Goal: Task Accomplishment & Management: Use online tool/utility

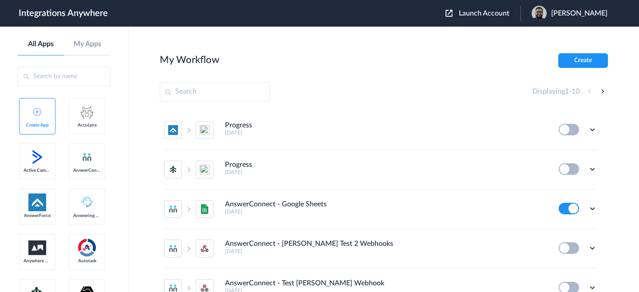
click at [414, 160] on li "Progress 4 months ago Edit Task history Delete" at bounding box center [380, 170] width 433 height 40
click at [492, 15] on span "Launch Account" at bounding box center [484, 13] width 51 height 7
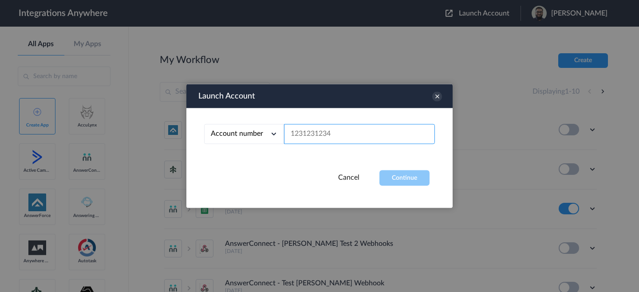
paste input "https://integration.anywhereworks.com/"
paste input "02070849663"
type input "02070849663"
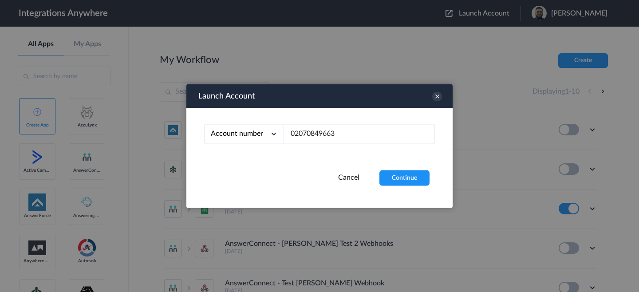
click at [379, 184] on div "Cancel Continue" at bounding box center [319, 178] width 266 height 16
click at [407, 174] on button "Continue" at bounding box center [404, 178] width 50 height 16
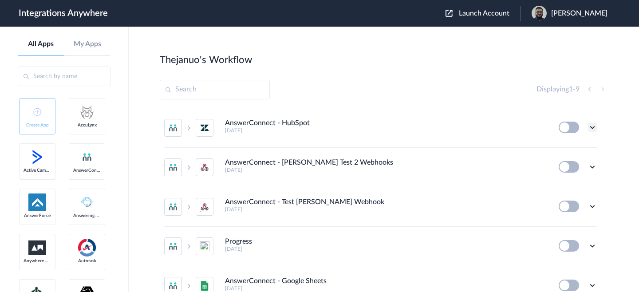
click at [589, 128] on icon at bounding box center [592, 127] width 9 height 9
click at [442, 82] on div "Displaying 1 - 9" at bounding box center [384, 90] width 448 height 20
click at [588, 127] on icon at bounding box center [592, 127] width 9 height 9
click at [518, 138] on li "AnswerConnect - HubSpot 4 months ago Edit Task history Delete" at bounding box center [380, 128] width 433 height 40
click at [588, 125] on icon at bounding box center [592, 127] width 9 height 9
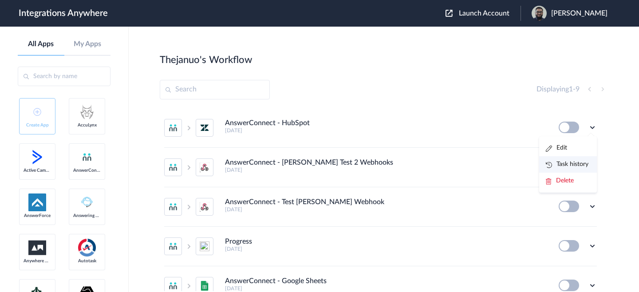
click at [567, 165] on link "Task history" at bounding box center [567, 164] width 43 height 6
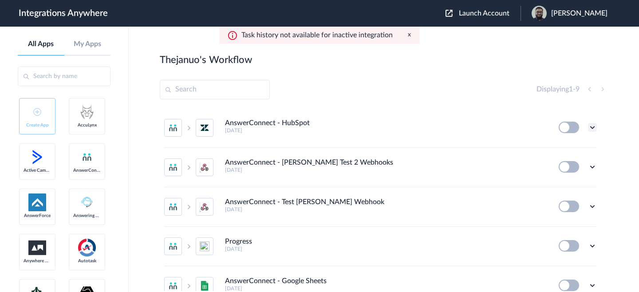
click at [588, 128] on icon at bounding box center [592, 127] width 9 height 9
click at [564, 151] on li "Edit" at bounding box center [568, 148] width 58 height 16
click at [413, 34] on div "Task history not available for inactive integration x" at bounding box center [319, 35] width 201 height 17
click at [411, 35] on div "Task history not available for inactive integration x" at bounding box center [319, 35] width 201 height 17
click at [409, 35] on button "x" at bounding box center [409, 35] width 3 height 8
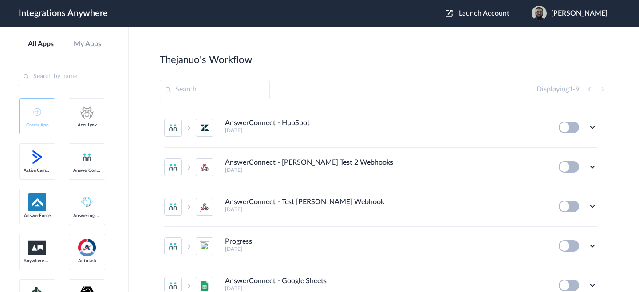
click at [567, 8] on div "[PERSON_NAME]" at bounding box center [574, 13] width 85 height 15
click at [581, 41] on li "My Account" at bounding box center [569, 36] width 96 height 16
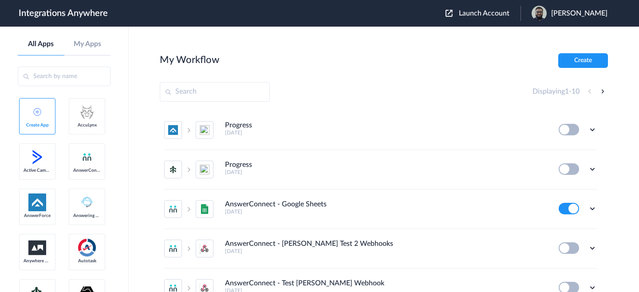
click at [590, 52] on main "My Workflow Create Displaying 1 - 10 Progress 3 months ago Edit Task history De…" at bounding box center [384, 159] width 510 height 265
click at [591, 57] on button "Create" at bounding box center [583, 60] width 50 height 15
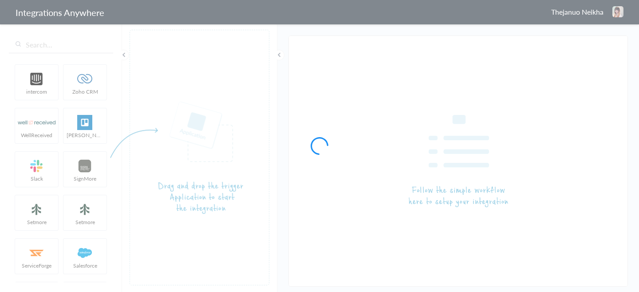
type input "AnswerConnect - HubSpot"
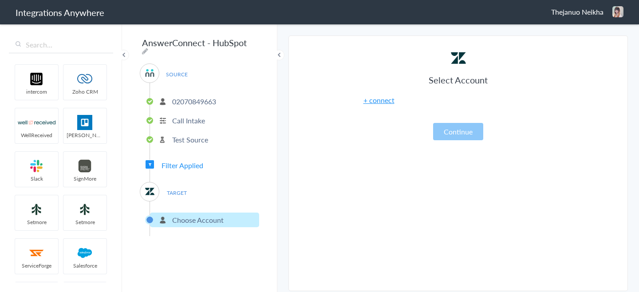
click at [196, 163] on span "Filter Applied" at bounding box center [183, 165] width 42 height 10
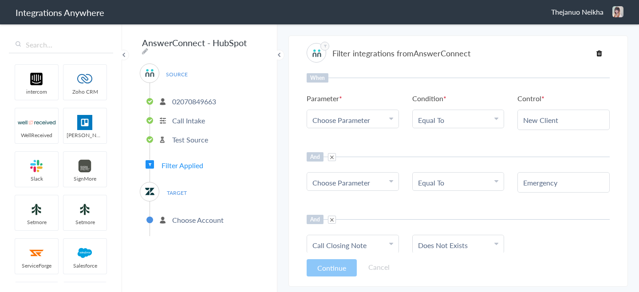
click at [371, 123] on div "Choose Parameter" at bounding box center [352, 120] width 81 height 10
click at [357, 151] on link "Call type" at bounding box center [352, 155] width 91 height 19
click at [379, 186] on div "Choose Parameter" at bounding box center [352, 183] width 81 height 10
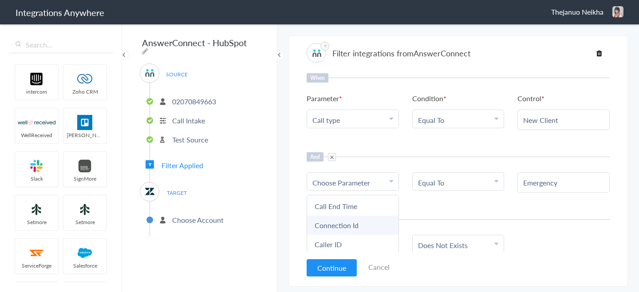
scroll to position [291, 0]
click at [487, 217] on div "And" at bounding box center [458, 219] width 303 height 9
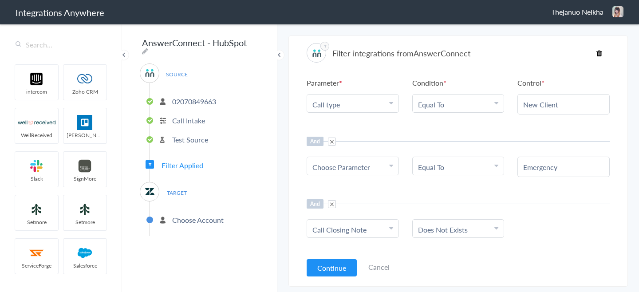
scroll to position [8, 0]
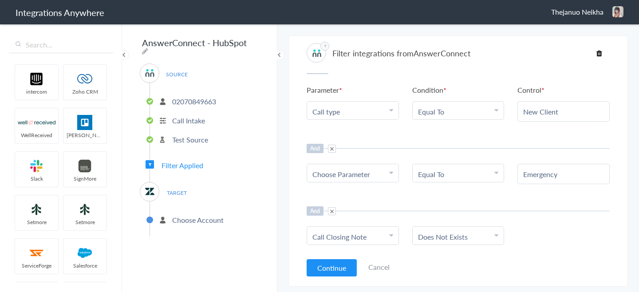
click at [344, 238] on link "Call Closing Note" at bounding box center [339, 237] width 54 height 10
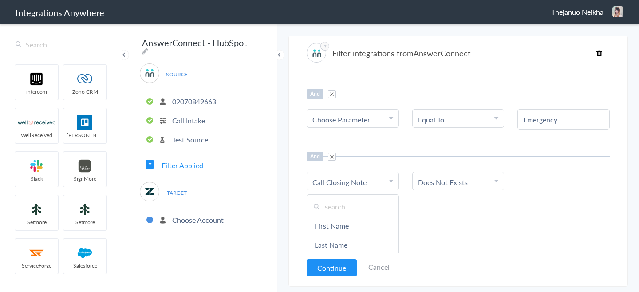
click at [411, 213] on div "And Or Add Filter" at bounding box center [458, 224] width 303 height 22
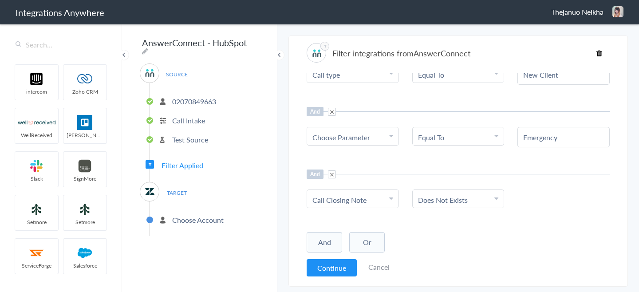
click at [354, 200] on link "Call Closing Note" at bounding box center [339, 200] width 54 height 10
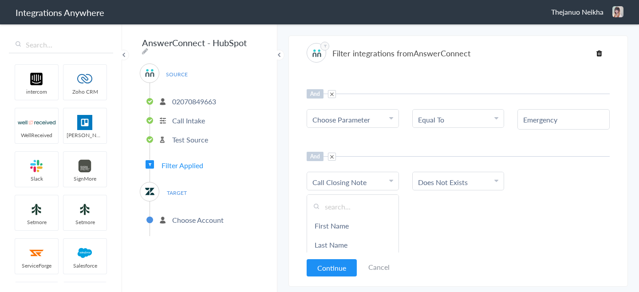
click at [471, 183] on li "Does Not Exists" at bounding box center [456, 182] width 77 height 10
click at [573, 198] on div "When Parameter Choose Parameter Call type First Name Last Name Email Phone Book…" at bounding box center [458, 162] width 303 height 179
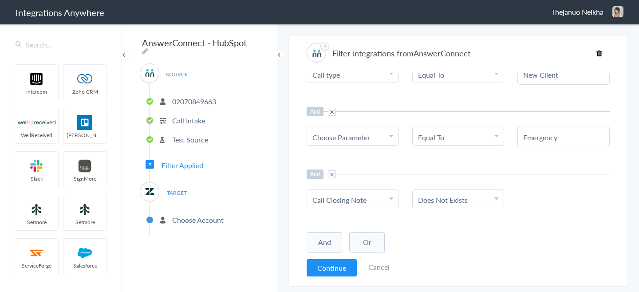
click at [198, 221] on p "Choose Account" at bounding box center [197, 220] width 51 height 10
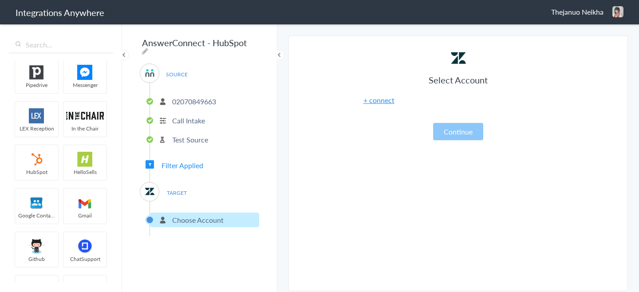
scroll to position [0, 0]
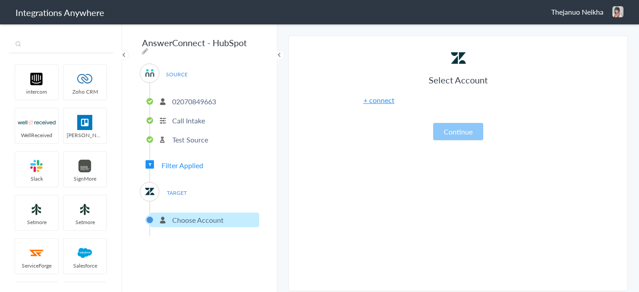
click at [71, 52] on input "text" at bounding box center [61, 44] width 104 height 17
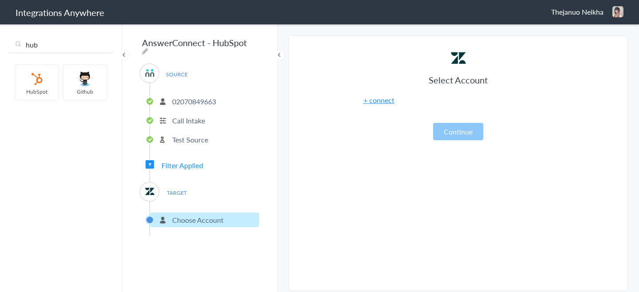
type input "hub"
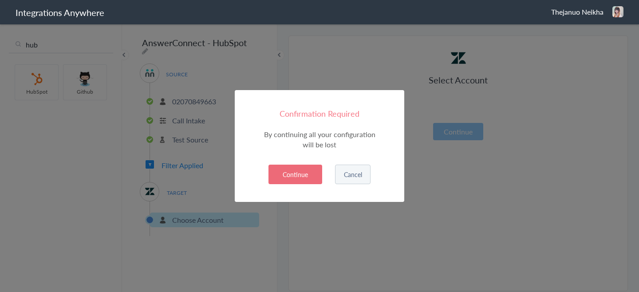
click at [306, 166] on button "Continue" at bounding box center [296, 175] width 54 height 20
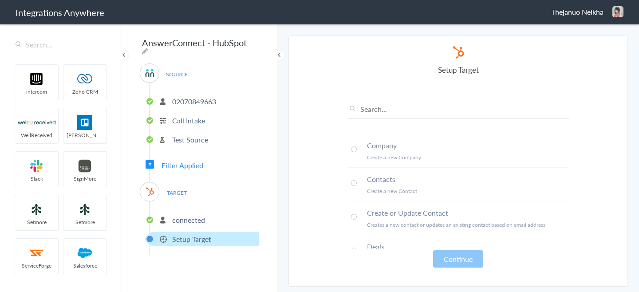
click at [211, 217] on li "connected" at bounding box center [204, 220] width 109 height 15
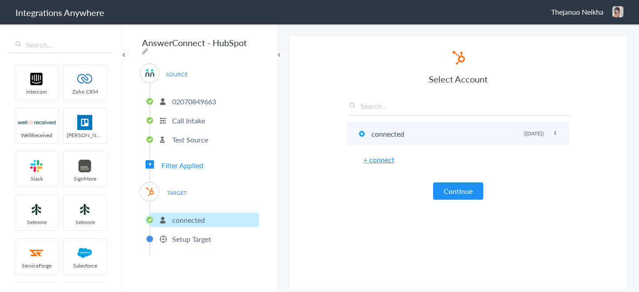
click at [462, 136] on li "connected Rename Delete (4 months ago)" at bounding box center [459, 134] width 222 height 24
click at [392, 134] on li "connected Rename Delete (4 months ago)" at bounding box center [459, 134] width 222 height 24
click at [557, 134] on icon at bounding box center [555, 133] width 5 height 5
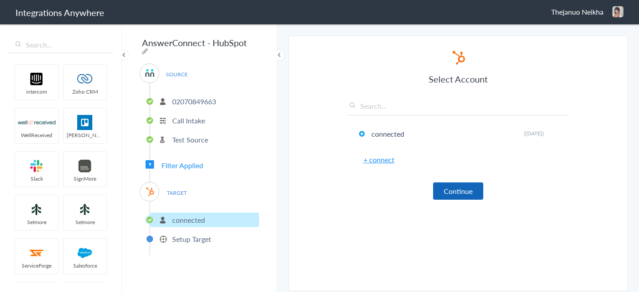
click at [464, 197] on button "Continue" at bounding box center [458, 190] width 50 height 17
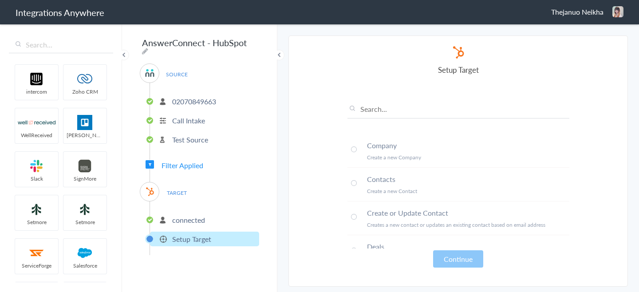
scroll to position [20, 0]
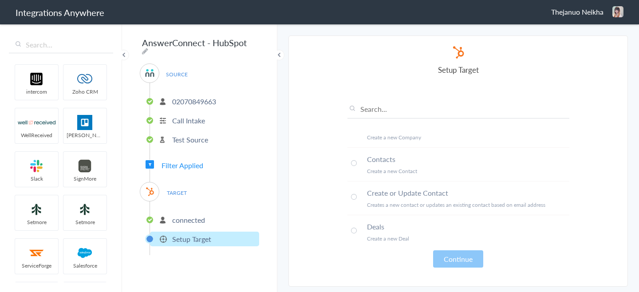
click at [352, 195] on span at bounding box center [354, 197] width 6 height 6
click at [461, 267] on button "Continue" at bounding box center [458, 258] width 50 height 17
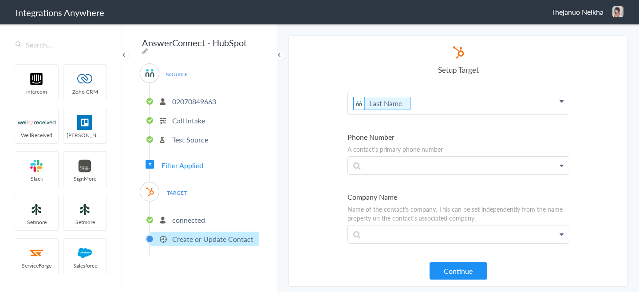
scroll to position [152, 0]
click at [423, 163] on p at bounding box center [458, 163] width 221 height 18
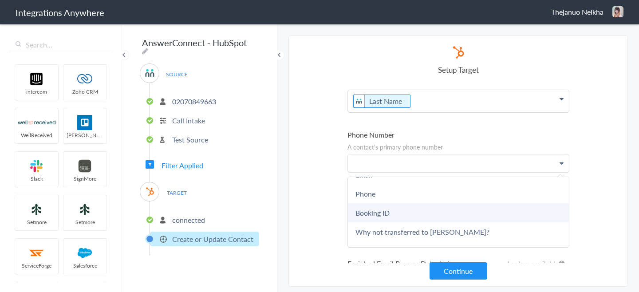
scroll to position [53, 0]
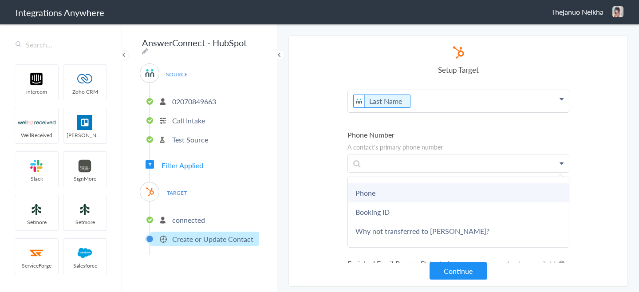
click at [414, 196] on link "Phone" at bounding box center [458, 192] width 221 height 19
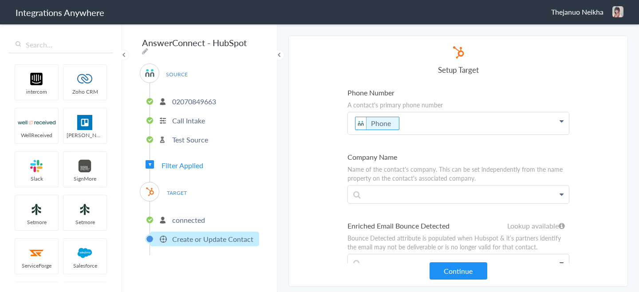
scroll to position [210, 0]
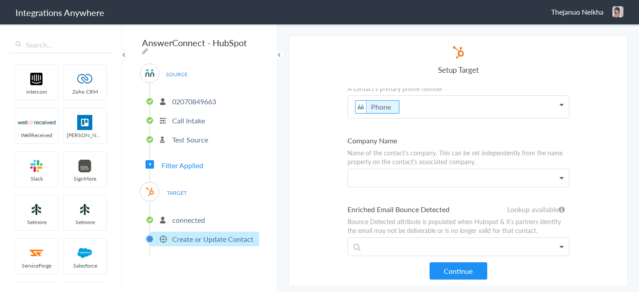
click at [406, 184] on p at bounding box center [458, 178] width 221 height 18
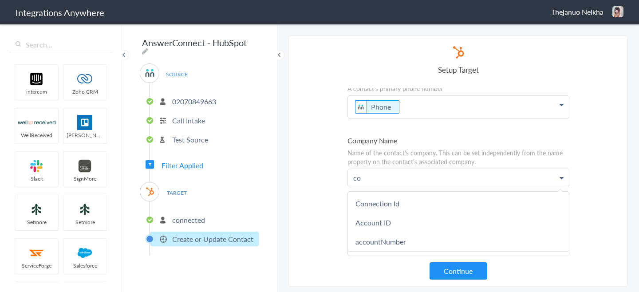
scroll to position [0, 0]
click at [332, 182] on section "Select Account 02070849663 Rename Delete (4 months ago) + connect Continue Setu…" at bounding box center [458, 161] width 340 height 251
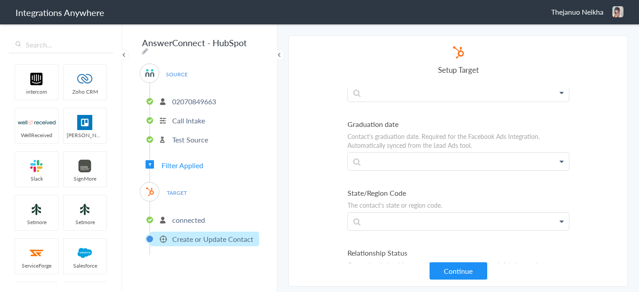
scroll to position [3313, 0]
click at [453, 267] on button "Continue" at bounding box center [459, 270] width 58 height 17
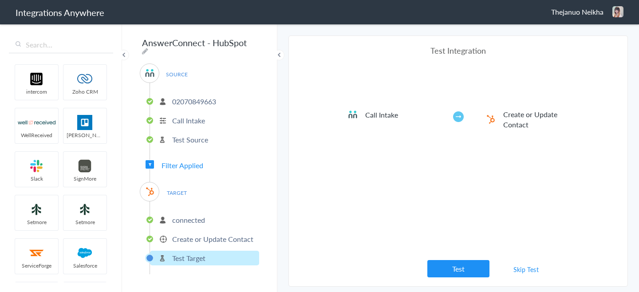
click at [437, 275] on button "Test" at bounding box center [458, 268] width 62 height 17
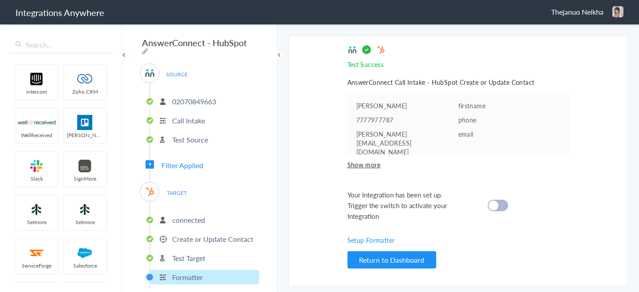
click at [364, 161] on span "Show more" at bounding box center [459, 164] width 222 height 9
click at [500, 204] on div at bounding box center [498, 206] width 20 height 12
click at [179, 215] on p "connected" at bounding box center [188, 220] width 33 height 10
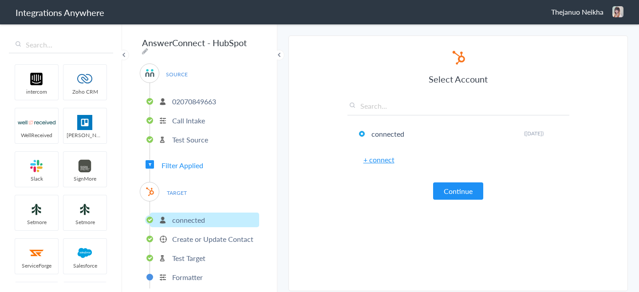
click at [388, 160] on link "+ connect" at bounding box center [379, 159] width 31 height 10
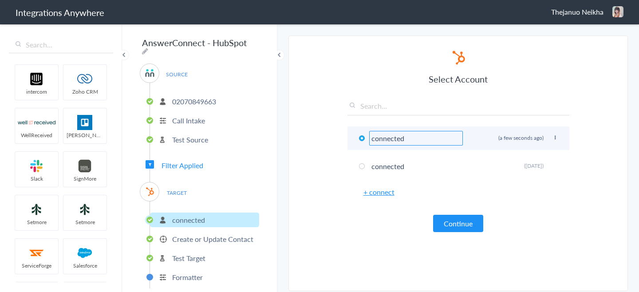
drag, startPoint x: 405, startPoint y: 142, endPoint x: 370, endPoint y: 134, distance: 36.4
click at [370, 134] on input "connected" at bounding box center [416, 138] width 94 height 15
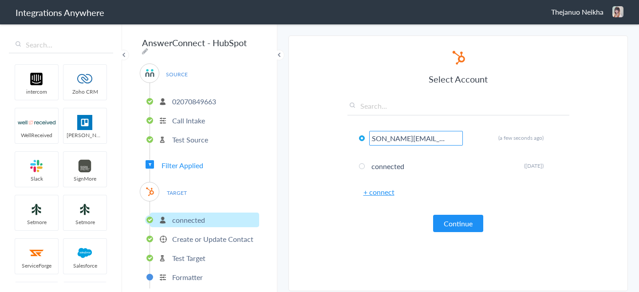
type input "[PERSON_NAME][EMAIL_ADDRESS][DOMAIN_NAME]"
click at [329, 201] on section "Select Account 02070849663 Rename Delete (4 months ago) + connect Continue Setu…" at bounding box center [458, 164] width 340 height 256
click at [473, 225] on button "Continue" at bounding box center [458, 223] width 50 height 17
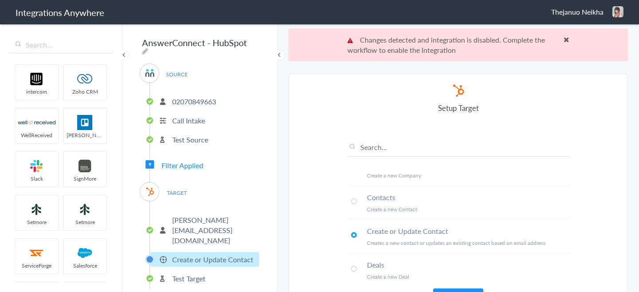
scroll to position [33, 0]
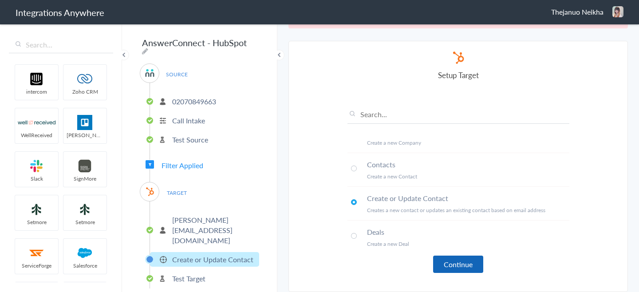
click at [450, 262] on button "Continue" at bounding box center [458, 264] width 50 height 17
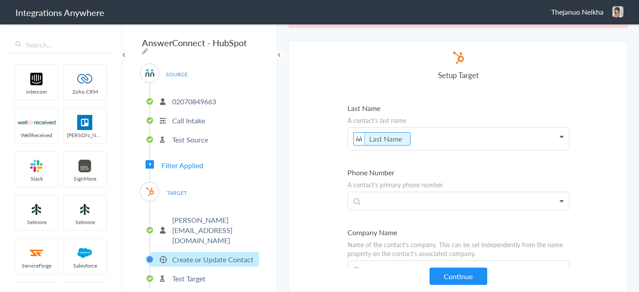
scroll to position [120, 0]
click at [487, 202] on p at bounding box center [458, 201] width 221 height 18
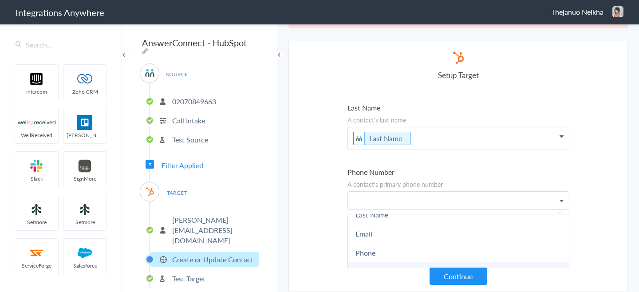
scroll to position [63, 0]
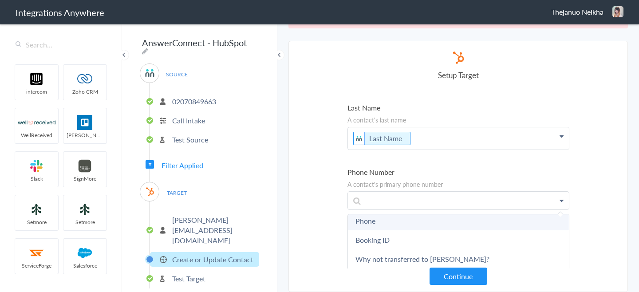
click at [429, 225] on link "Phone" at bounding box center [458, 220] width 221 height 19
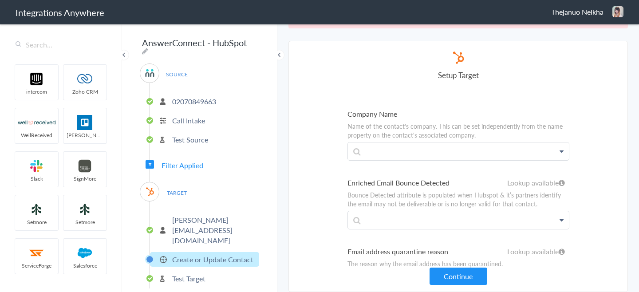
scroll to position [241, 0]
click at [579, 175] on section "Select Account 02070849663 Rename Delete (4 months ago) + connect Continue Setu…" at bounding box center [458, 166] width 340 height 251
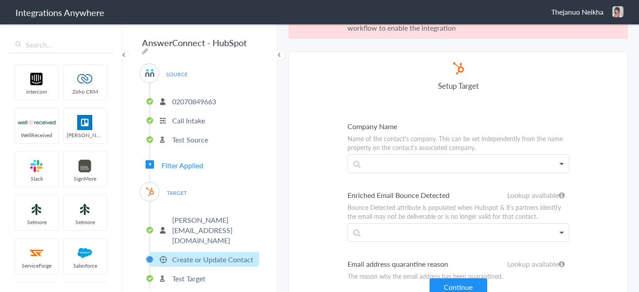
scroll to position [33, 0]
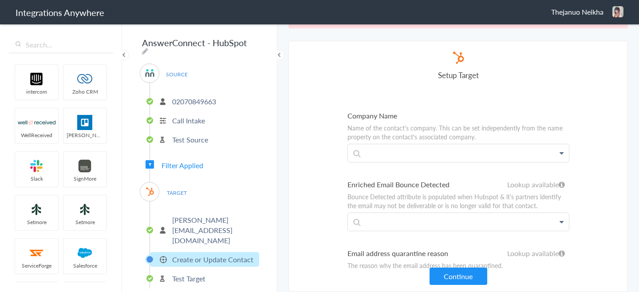
click at [430, 271] on button "Continue" at bounding box center [459, 276] width 58 height 17
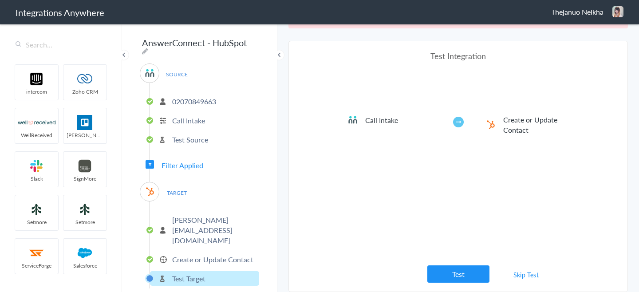
drag, startPoint x: 465, startPoint y: 269, endPoint x: 458, endPoint y: 269, distance: 7.1
click at [464, 269] on button "Test" at bounding box center [458, 273] width 62 height 17
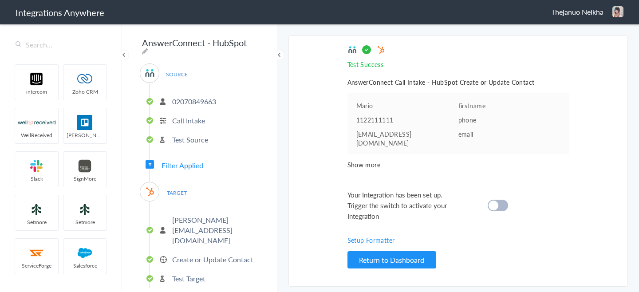
scroll to position [0, 0]
click at [503, 202] on div at bounding box center [498, 206] width 20 height 12
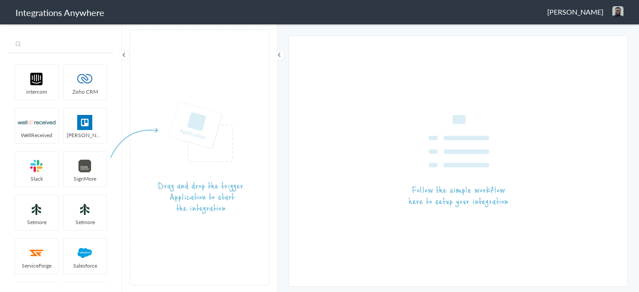
click at [73, 42] on input "text" at bounding box center [61, 44] width 104 height 17
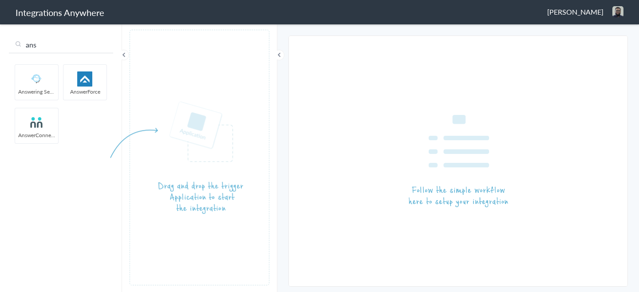
type input "ans"
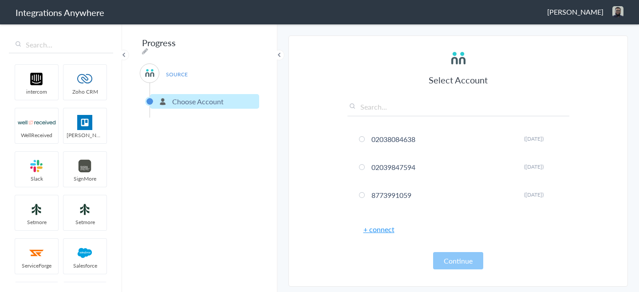
click at [386, 106] on input "text" at bounding box center [459, 109] width 222 height 15
type input "0"
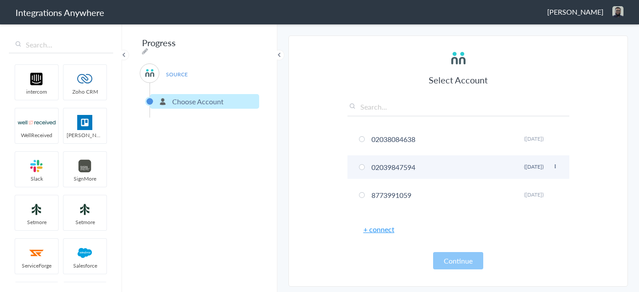
paste input "02070849663"
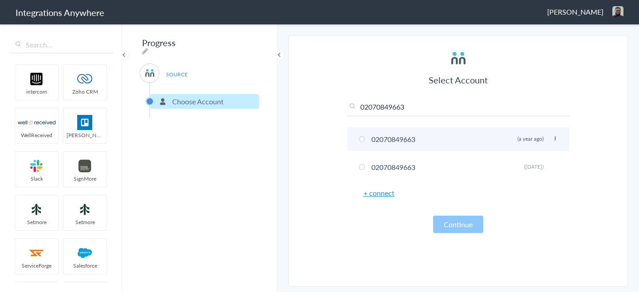
type input "02070849663"
click at [364, 140] on span at bounding box center [362, 139] width 6 height 6
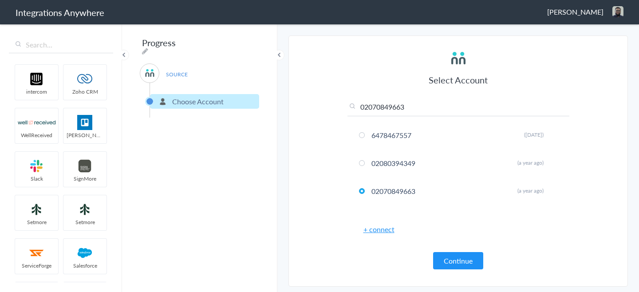
scroll to position [92, 0]
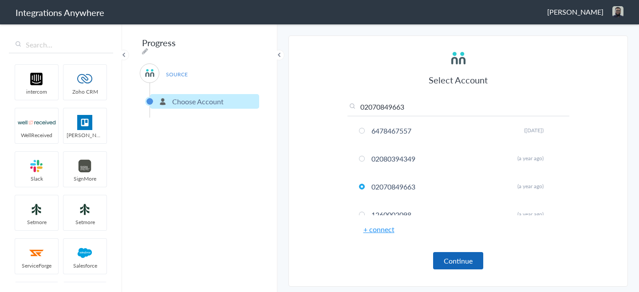
click at [474, 263] on button "Continue" at bounding box center [458, 260] width 50 height 17
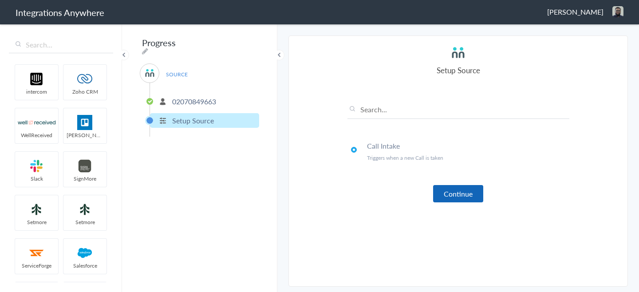
click at [469, 190] on button "Continue" at bounding box center [458, 193] width 50 height 17
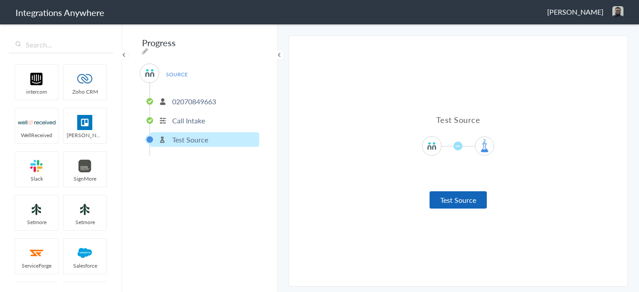
click at [457, 198] on button "Test Source" at bounding box center [458, 199] width 57 height 17
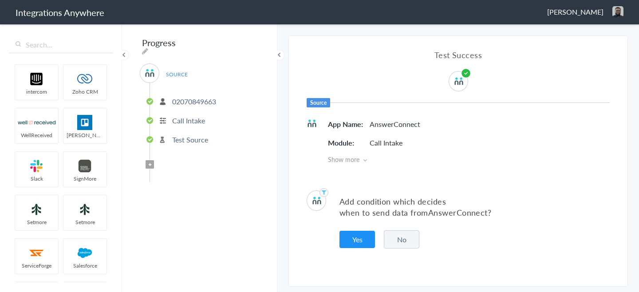
click at [356, 161] on span "Show more" at bounding box center [469, 159] width 282 height 9
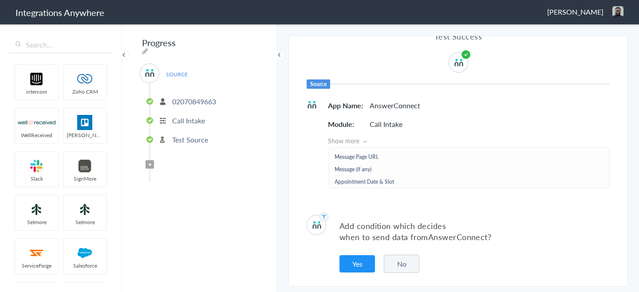
scroll to position [364, 0]
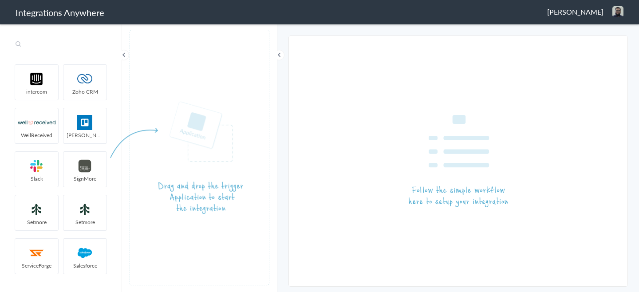
click at [40, 40] on input "text" at bounding box center [61, 44] width 104 height 17
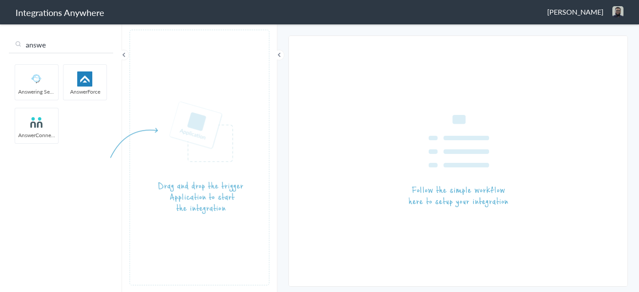
type input "answe"
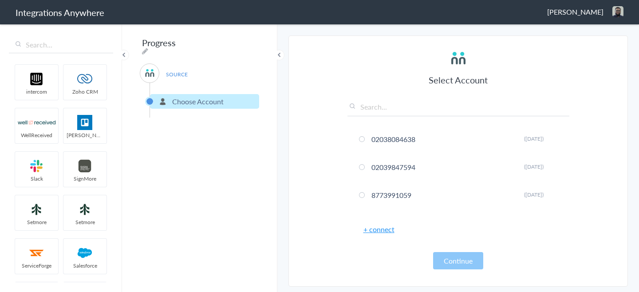
click at [433, 109] on input "text" at bounding box center [459, 109] width 222 height 15
paste input "02070849663"
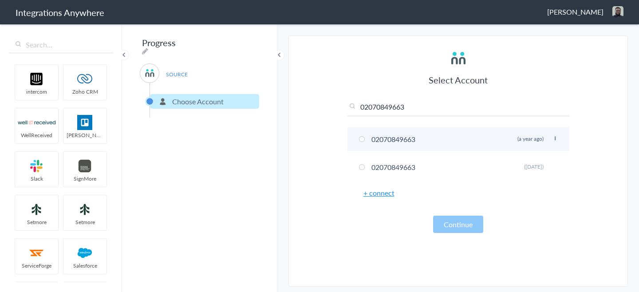
type input "02070849663"
click at [434, 136] on li "02070849663 [PERSON_NAME] (a year ago)" at bounding box center [459, 139] width 222 height 24
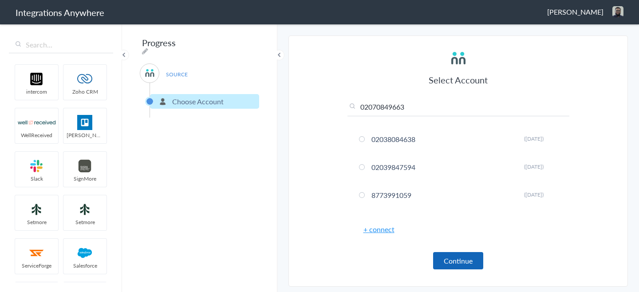
click at [460, 255] on button "Continue" at bounding box center [458, 260] width 50 height 17
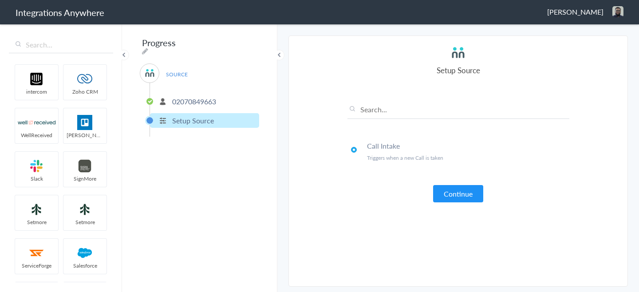
click at [450, 205] on article "Select Account 02038084638 Rename Delete ([DATE]) 02039847594 Rename Delete ([D…" at bounding box center [459, 161] width 222 height 233
click at [456, 194] on button "Continue" at bounding box center [458, 193] width 50 height 17
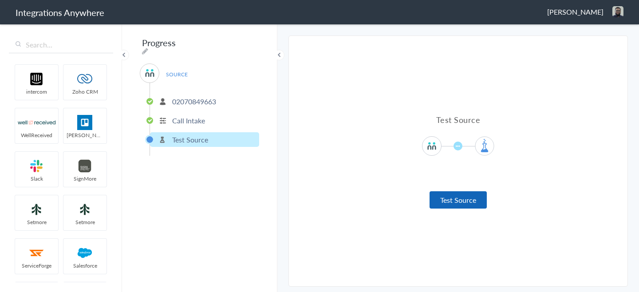
click at [457, 191] on button "Test Source" at bounding box center [458, 199] width 57 height 17
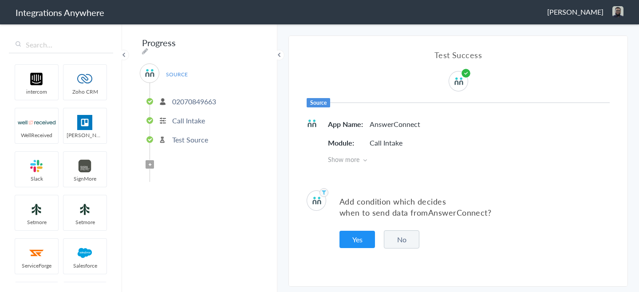
click at [358, 157] on span "Show more" at bounding box center [469, 159] width 282 height 9
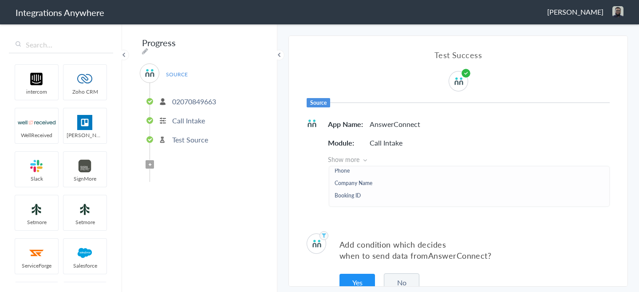
scroll to position [19, 0]
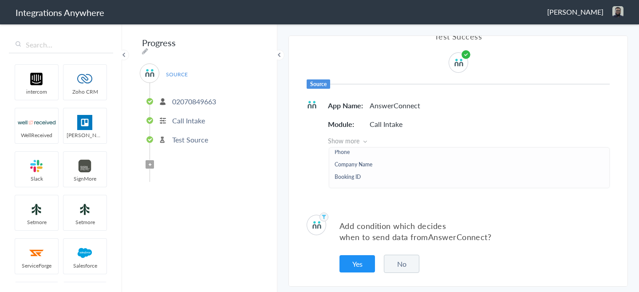
drag, startPoint x: 340, startPoint y: 227, endPoint x: 517, endPoint y: 231, distance: 177.1
click at [517, 231] on p "Add condition which decides when to send data from AnswerConnect ?" at bounding box center [475, 231] width 270 height 22
click at [364, 261] on button "Yes" at bounding box center [358, 263] width 36 height 17
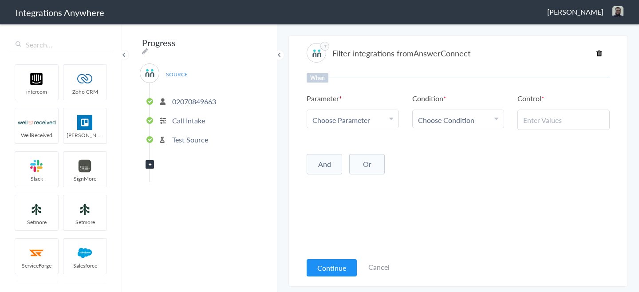
click at [370, 122] on div "Choose Parameter" at bounding box center [352, 120] width 81 height 10
click at [366, 142] on input "text" at bounding box center [352, 144] width 91 height 19
click at [340, 150] on input "call c" at bounding box center [352, 144] width 91 height 19
type input "call c"
click at [356, 163] on link "Call Closing Note" at bounding box center [352, 163] width 91 height 19
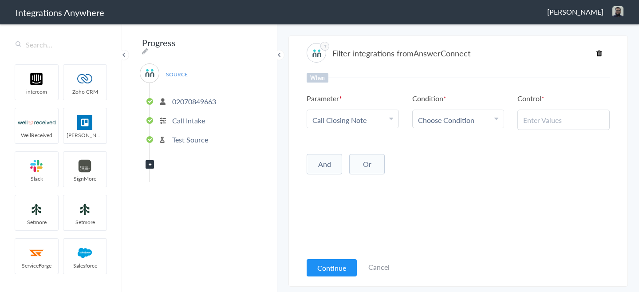
click at [439, 111] on link "Choose Condition" at bounding box center [458, 119] width 91 height 18
click at [462, 163] on link "Does Not Exists" at bounding box center [458, 155] width 91 height 19
click at [479, 212] on div "When Parameter Choose Parameter Call Closing Note First Name Last Name Email Ph…" at bounding box center [458, 162] width 303 height 179
click at [330, 260] on button "Continue" at bounding box center [332, 267] width 50 height 17
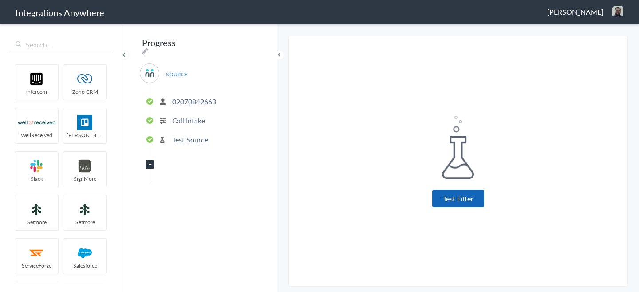
click at [465, 202] on button "Test Filter" at bounding box center [458, 198] width 52 height 17
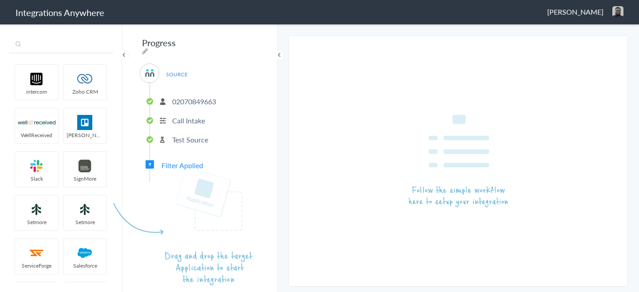
click at [50, 43] on input "text" at bounding box center [61, 44] width 104 height 17
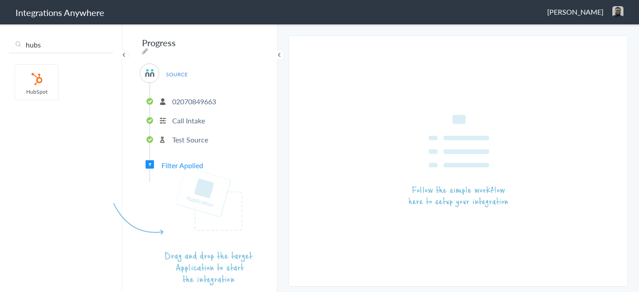
type input "hubs"
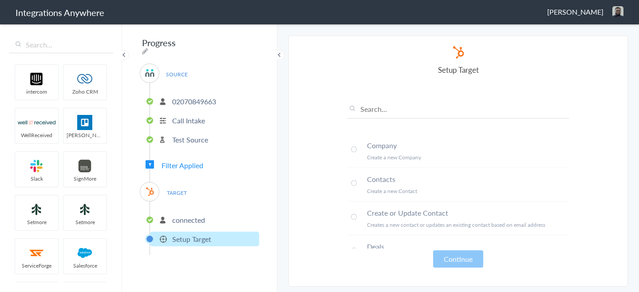
click at [352, 214] on span at bounding box center [354, 217] width 6 height 6
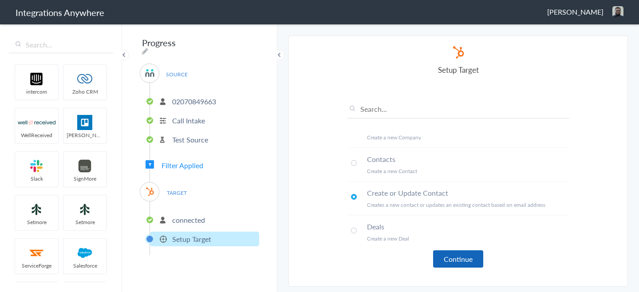
click at [465, 253] on button "Continue" at bounding box center [458, 258] width 50 height 17
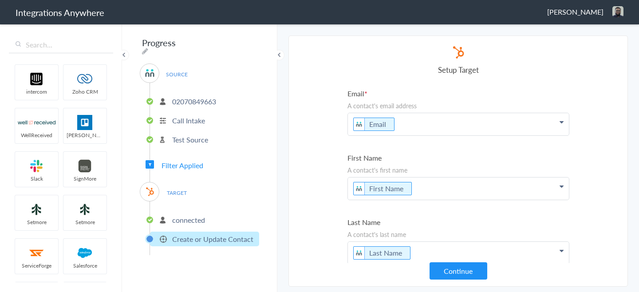
click at [206, 218] on li "connected" at bounding box center [204, 220] width 109 height 15
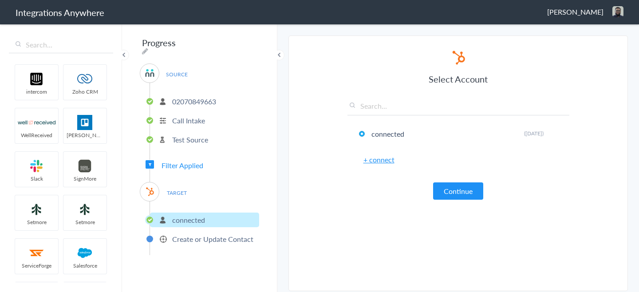
click at [396, 107] on input "text" at bounding box center [459, 108] width 222 height 15
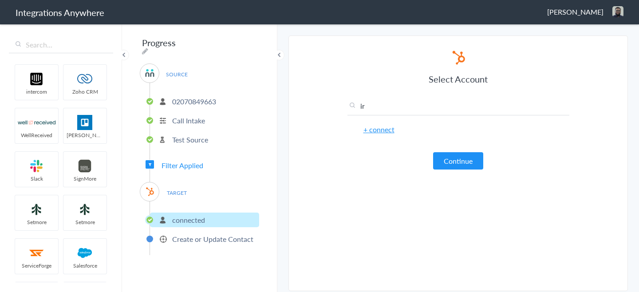
type input "i"
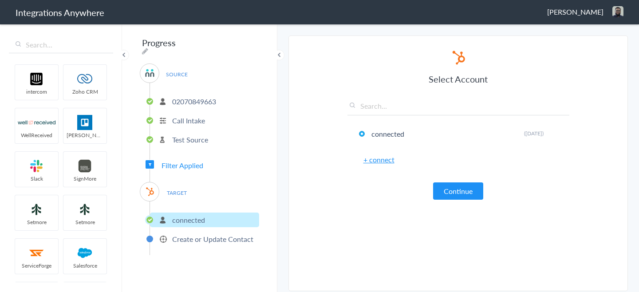
click at [375, 164] on link "+ connect" at bounding box center [379, 159] width 31 height 10
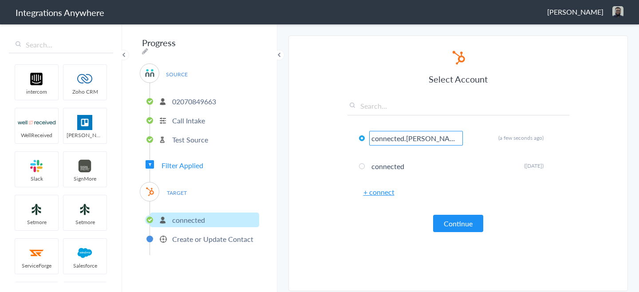
type input "connected.irfan"
click at [332, 220] on section "Select Account 02038084638 Rename Delete (4 months ago) 02039847594 Rename Dele…" at bounding box center [458, 164] width 340 height 256
click at [439, 228] on button "Continue" at bounding box center [458, 223] width 50 height 17
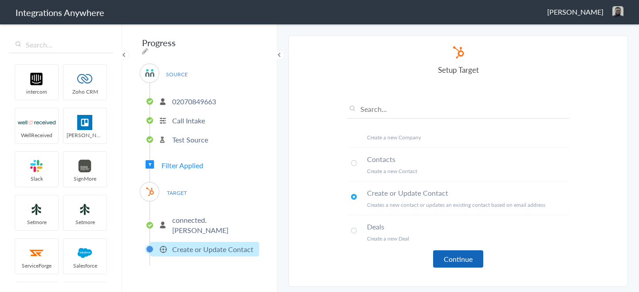
click at [439, 259] on button "Continue" at bounding box center [458, 258] width 50 height 17
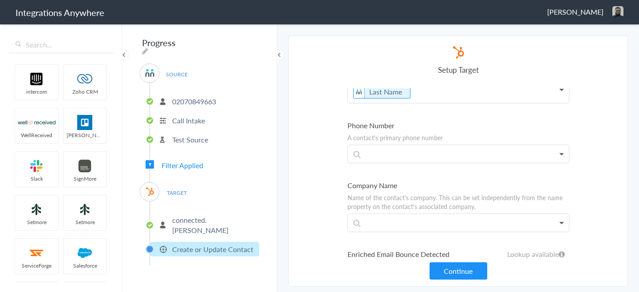
scroll to position [163, 0]
click at [590, 9] on span "Irfan Humayun" at bounding box center [575, 12] width 56 height 10
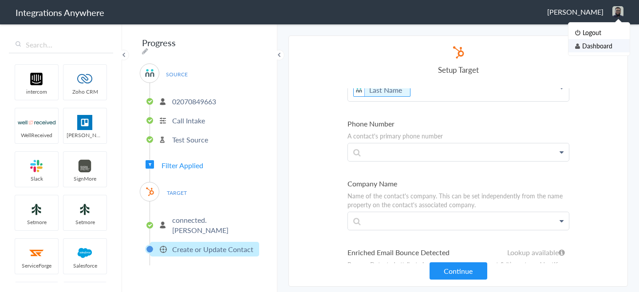
click at [597, 44] on li "Dashboard" at bounding box center [599, 45] width 61 height 13
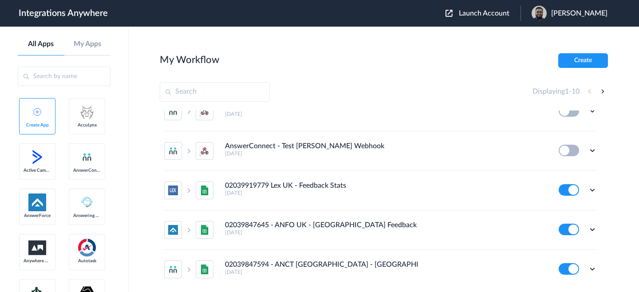
scroll to position [217, 0]
click at [588, 187] on icon at bounding box center [592, 189] width 9 height 9
click at [570, 228] on link "Task history" at bounding box center [567, 226] width 43 height 6
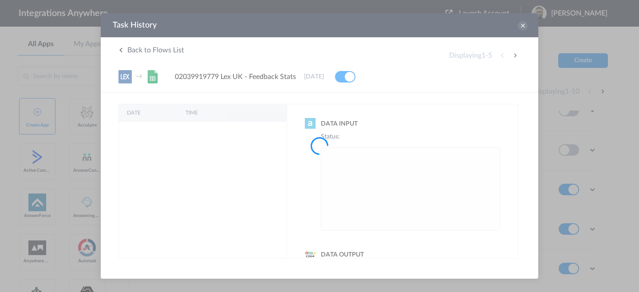
scroll to position [0, 0]
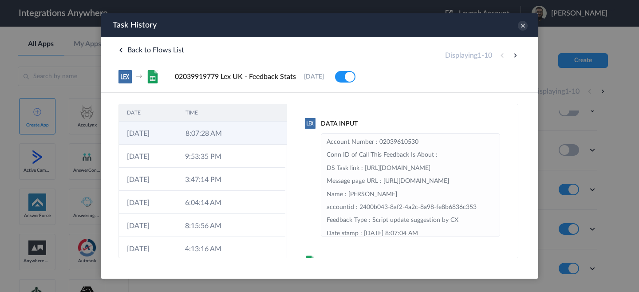
click at [238, 132] on td at bounding box center [245, 133] width 17 height 23
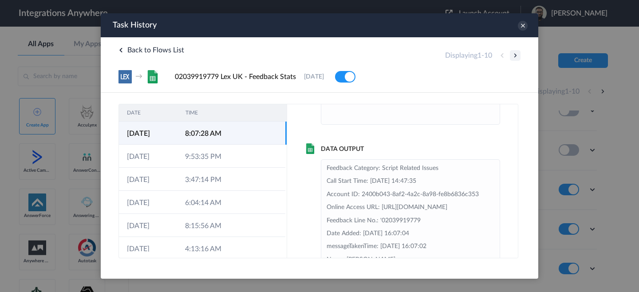
click at [514, 55] on button at bounding box center [515, 55] width 11 height 11
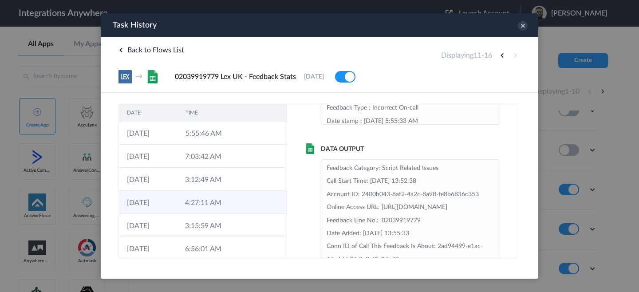
scroll to position [8, 0]
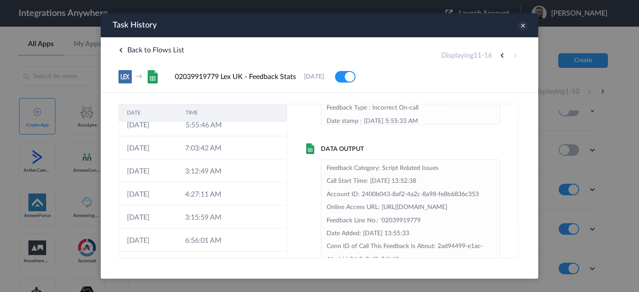
click at [521, 28] on icon at bounding box center [523, 26] width 10 height 10
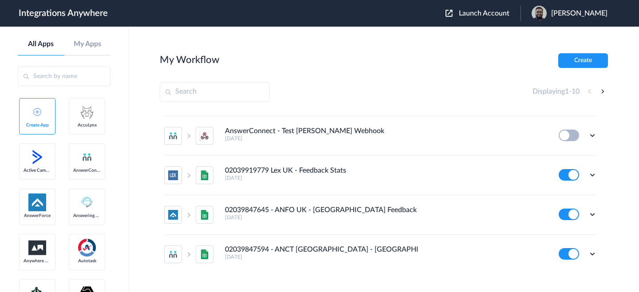
scroll to position [247, 0]
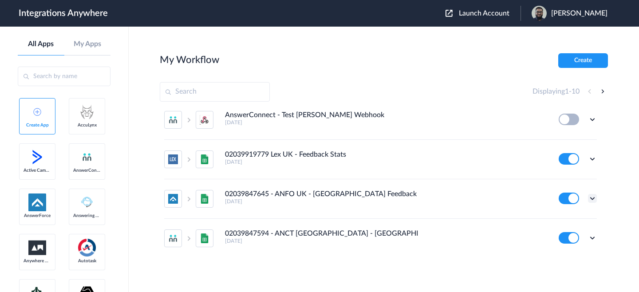
click at [588, 197] on icon at bounding box center [592, 198] width 9 height 9
click at [562, 230] on li "Task history" at bounding box center [568, 235] width 58 height 16
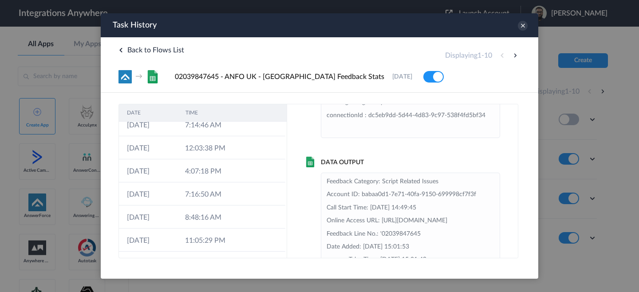
scroll to position [133, 0]
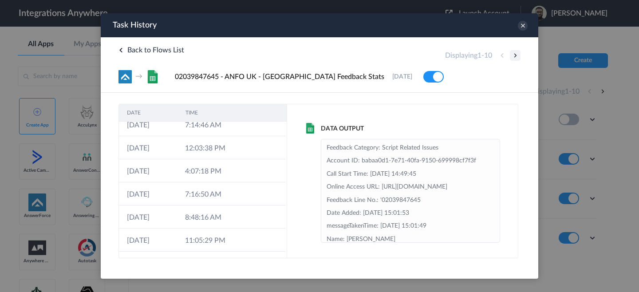
drag, startPoint x: 616, startPoint y: 71, endPoint x: 515, endPoint y: 60, distance: 102.2
click at [515, 60] on button at bounding box center [515, 55] width 11 height 11
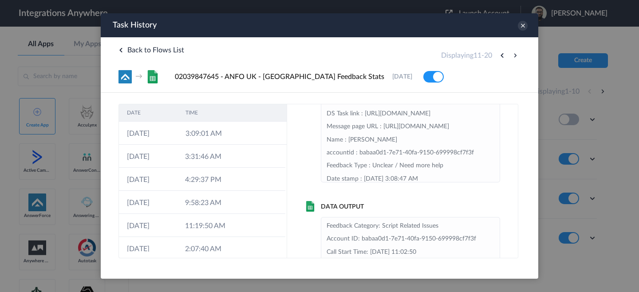
scroll to position [0, 0]
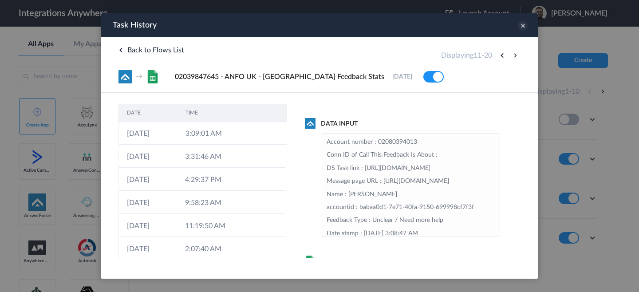
click at [524, 28] on icon at bounding box center [523, 26] width 10 height 10
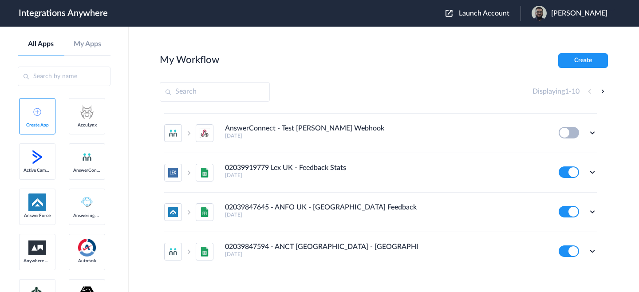
scroll to position [247, 0]
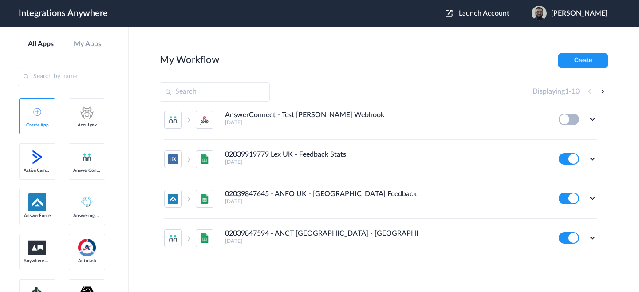
click at [585, 193] on div "Edit Task history Delete" at bounding box center [578, 199] width 38 height 12
click at [589, 195] on icon at bounding box center [592, 198] width 9 height 9
click at [588, 196] on icon at bounding box center [592, 198] width 9 height 9
click at [585, 205] on li "02039847645 - ANFO UK - UK Feedback Stats 5 months ago Edit Task history Delete" at bounding box center [380, 199] width 433 height 40
click at [588, 196] on icon at bounding box center [592, 198] width 9 height 9
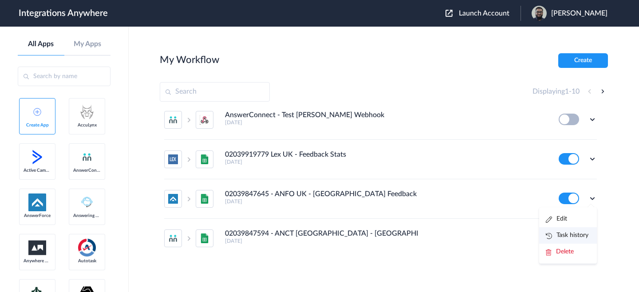
click at [555, 233] on link "Task history" at bounding box center [567, 235] width 43 height 6
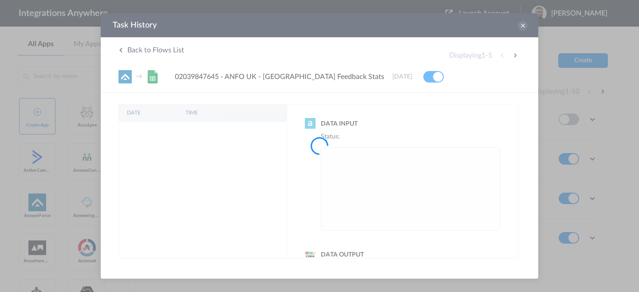
scroll to position [0, 0]
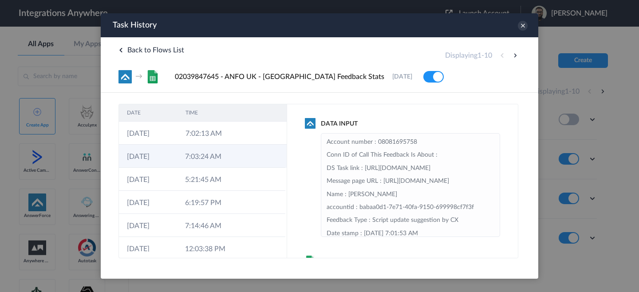
click at [236, 165] on td at bounding box center [244, 156] width 17 height 23
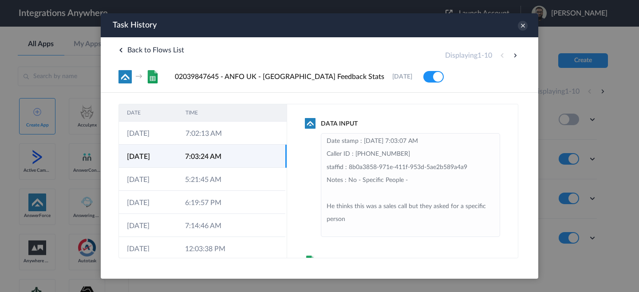
scroll to position [93, 0]
drag, startPoint x: 347, startPoint y: 181, endPoint x: 395, endPoint y: 179, distance: 48.0
click at [426, 174] on li "Account number : 02039916185 Conn ID of Call This Feedback Is About : DS Task l…" at bounding box center [411, 193] width 168 height 300
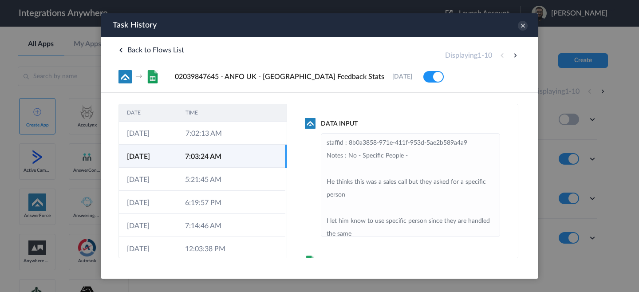
scroll to position [115, 0]
click at [523, 28] on icon at bounding box center [523, 26] width 10 height 10
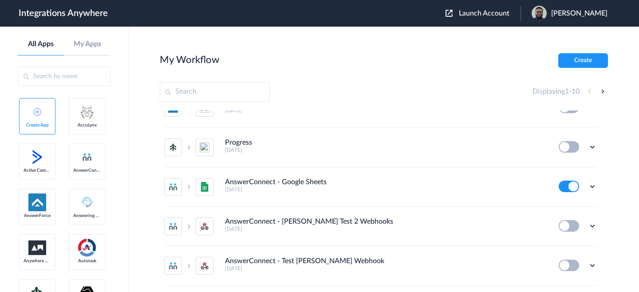
scroll to position [102, 0]
click at [588, 183] on icon at bounding box center [592, 185] width 9 height 9
click at [570, 210] on li "Edit" at bounding box center [568, 206] width 58 height 16
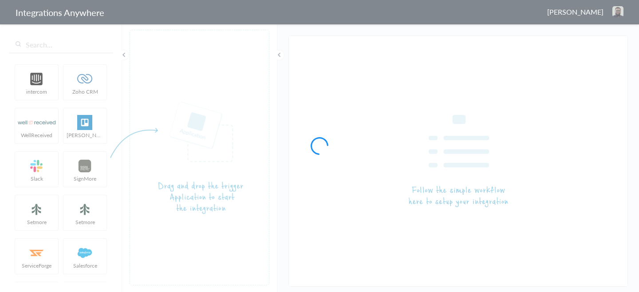
type input "AnswerConnect - Google Sheets"
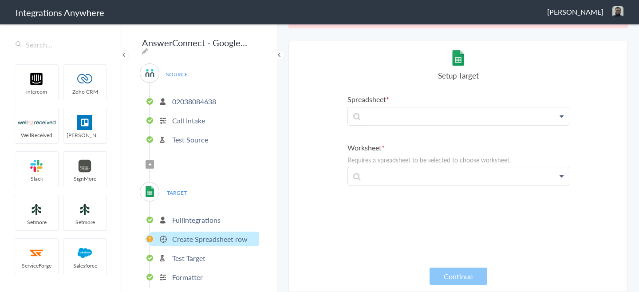
scroll to position [5, 0]
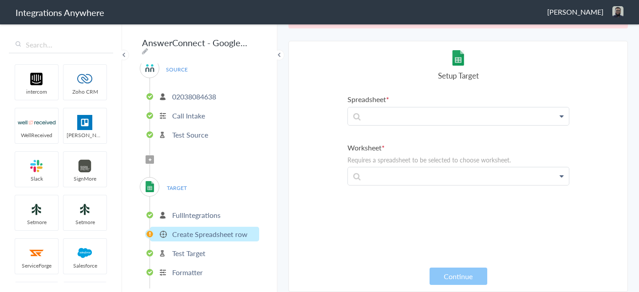
click at [192, 265] on li "Formatter" at bounding box center [204, 272] width 109 height 15
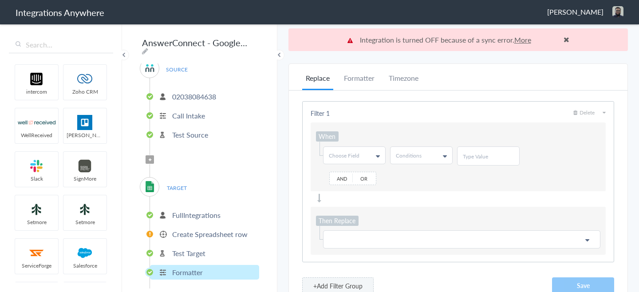
scroll to position [23, 0]
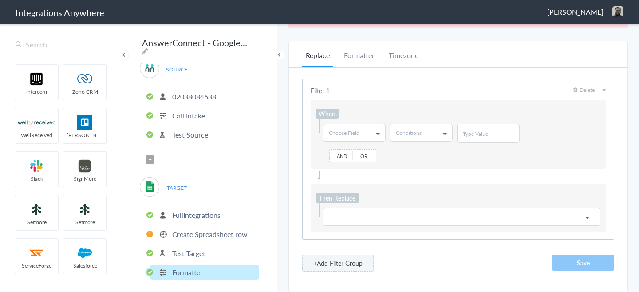
click at [365, 133] on link "Choose Field" at bounding box center [355, 132] width 62 height 17
click at [362, 168] on link "Email" at bounding box center [353, 165] width 61 height 16
click at [427, 136] on link "Conditions" at bounding box center [422, 132] width 62 height 17
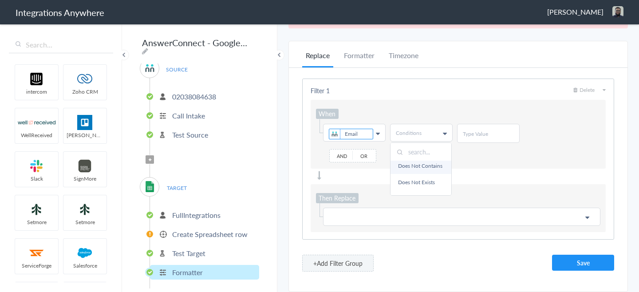
scroll to position [19, 0]
click at [416, 170] on link "Does Not Contains" at bounding box center [421, 166] width 61 height 16
click at [480, 139] on div at bounding box center [488, 133] width 63 height 19
click at [509, 128] on div at bounding box center [488, 133] width 63 height 19
click at [494, 139] on div at bounding box center [488, 133] width 63 height 19
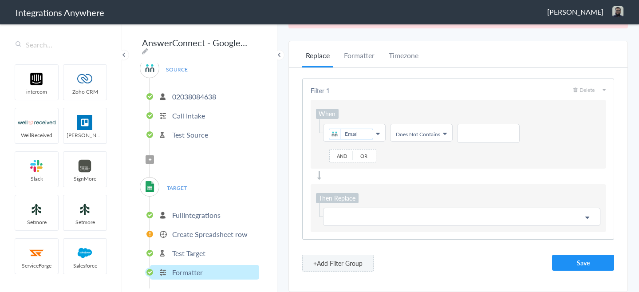
click at [482, 135] on input "text" at bounding box center [488, 134] width 51 height 8
type input "@"
click at [369, 212] on p at bounding box center [462, 216] width 266 height 11
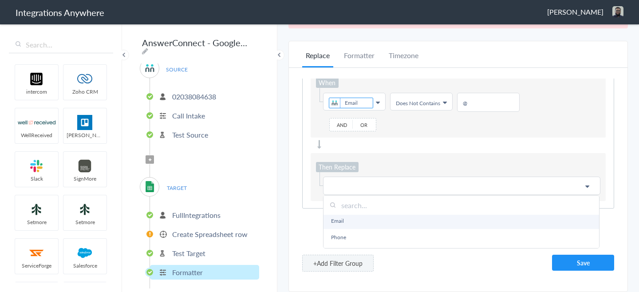
scroll to position [34, 0]
click at [378, 227] on link "Email" at bounding box center [462, 221] width 276 height 16
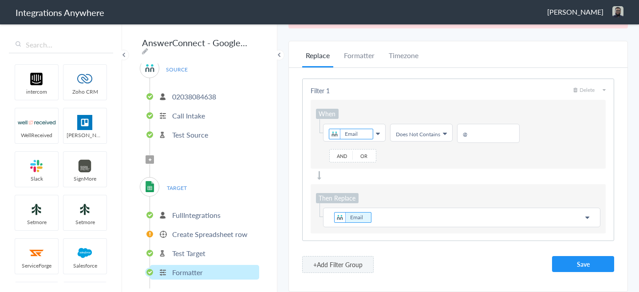
click at [410, 218] on p "Email" at bounding box center [462, 217] width 266 height 12
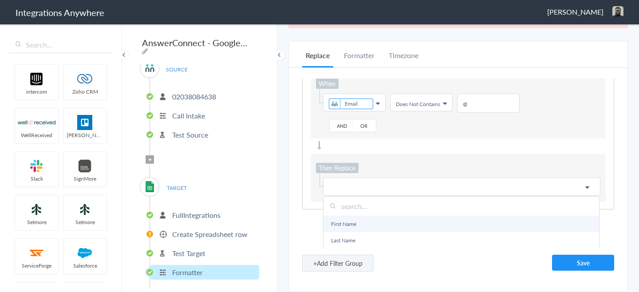
click at [384, 227] on link "First Name" at bounding box center [462, 224] width 276 height 16
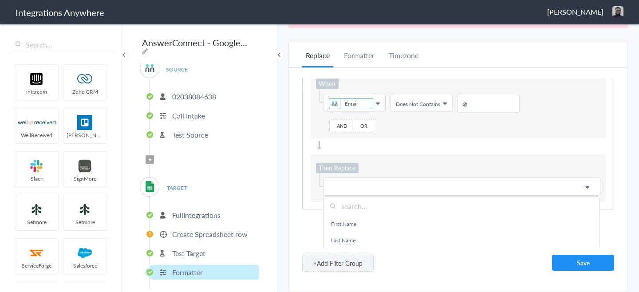
scroll to position [2, 0]
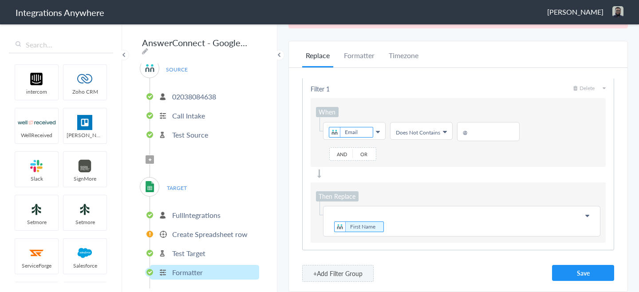
click at [435, 230] on p "First Name" at bounding box center [462, 221] width 266 height 24
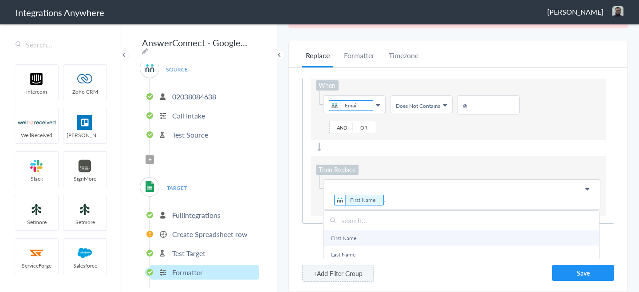
scroll to position [27, 0]
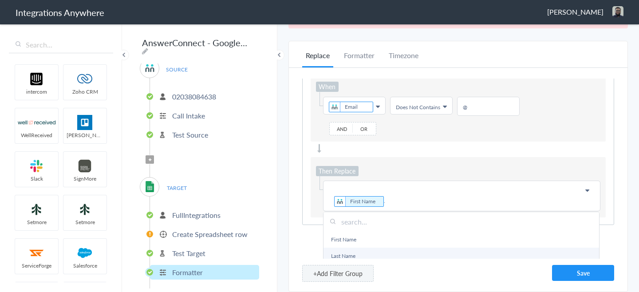
click at [380, 248] on link "Last Name" at bounding box center [462, 256] width 276 height 16
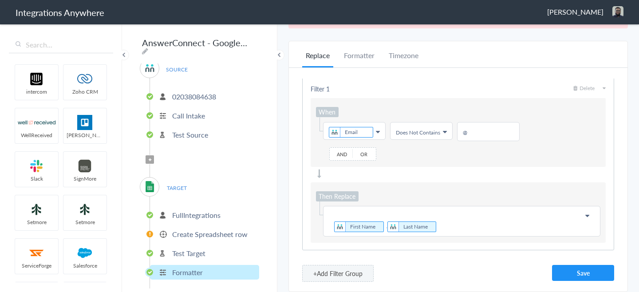
click at [383, 224] on p "First Name . Last Name" at bounding box center [462, 221] width 266 height 24
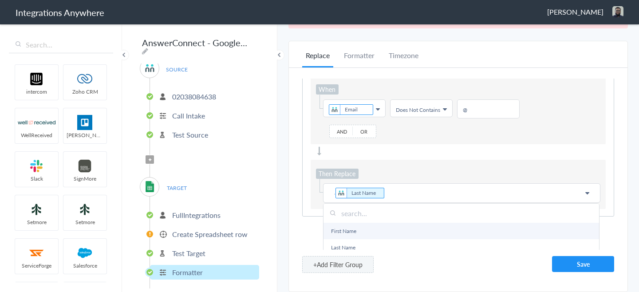
scroll to position [31, 0]
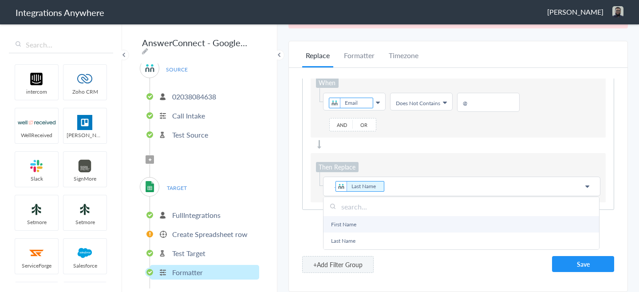
click at [385, 221] on link "First Name" at bounding box center [462, 224] width 276 height 16
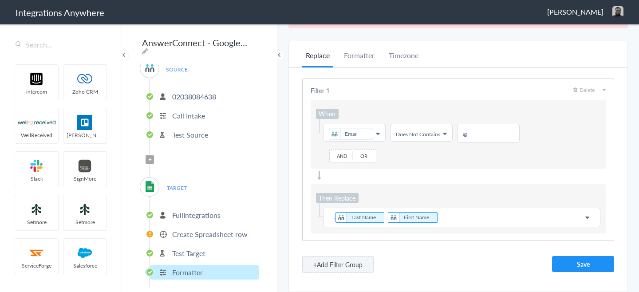
scroll to position [0, 0]
click at [463, 216] on p ". Last Name First Name" at bounding box center [462, 217] width 266 height 12
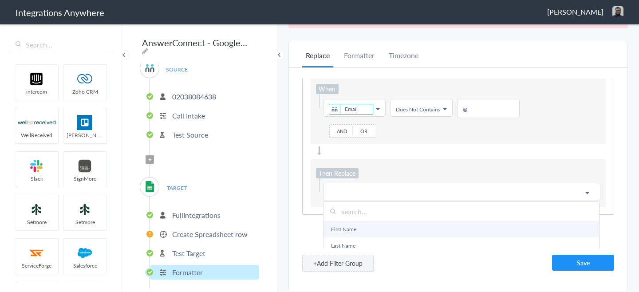
click at [401, 226] on link "First Name" at bounding box center [462, 229] width 276 height 16
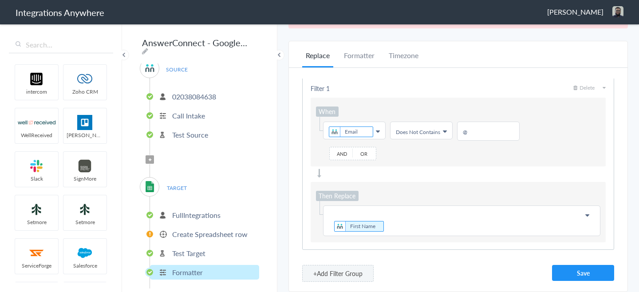
scroll to position [2, 0]
click at [405, 228] on p "First Name" at bounding box center [462, 221] width 266 height 24
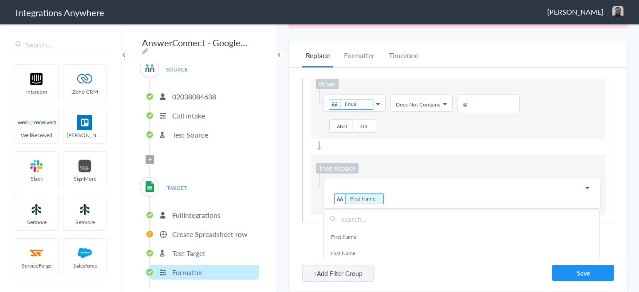
scroll to position [33, 0]
click at [433, 198] on p "First Name ." at bounding box center [462, 190] width 266 height 24
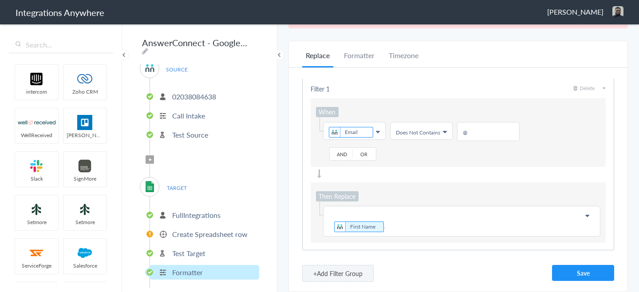
click at [420, 229] on p "First Name ." at bounding box center [462, 221] width 266 height 24
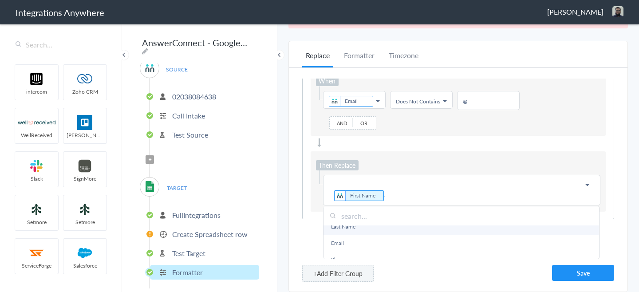
scroll to position [9, 0]
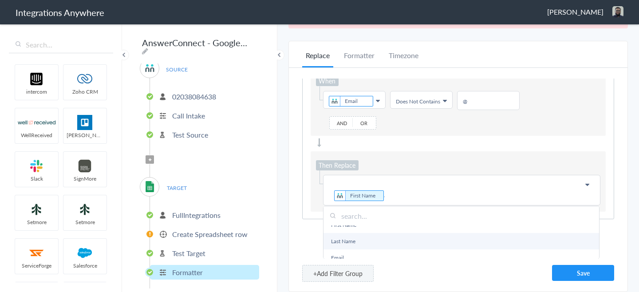
click at [394, 238] on link "Last Name" at bounding box center [462, 241] width 276 height 16
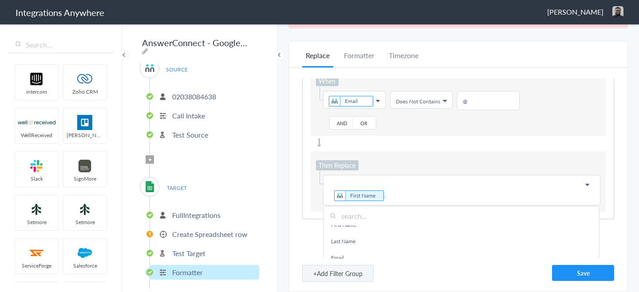
scroll to position [2, 0]
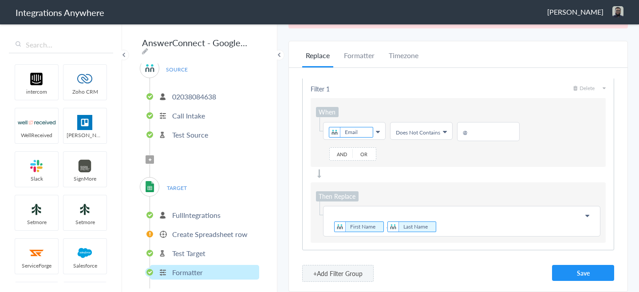
click at [463, 223] on p "First Name . Last Name" at bounding box center [462, 221] width 266 height 24
click at [481, 174] on div at bounding box center [458, 174] width 295 height 9
click at [466, 190] on div "Then Replace Choose Field First Name . Last Name @declined.com First Name Last …" at bounding box center [458, 212] width 295 height 60
click at [350, 53] on li "Formatter" at bounding box center [359, 58] width 38 height 17
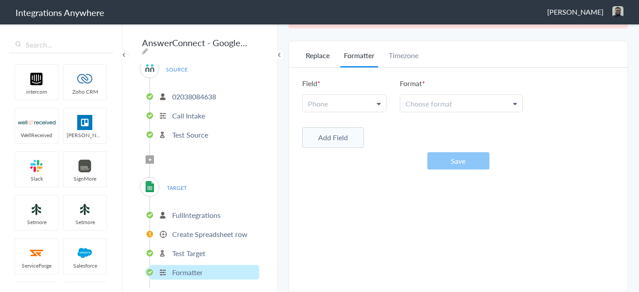
click at [311, 52] on li "Replace" at bounding box center [317, 58] width 31 height 17
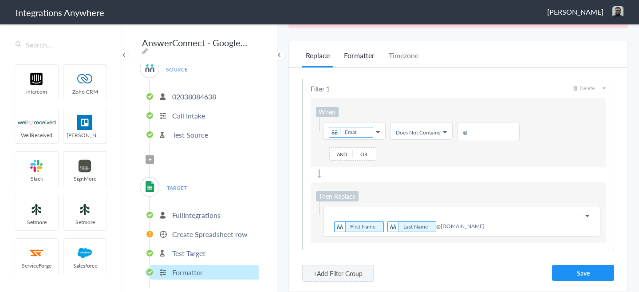
click at [365, 55] on li "Formatter" at bounding box center [359, 58] width 38 height 17
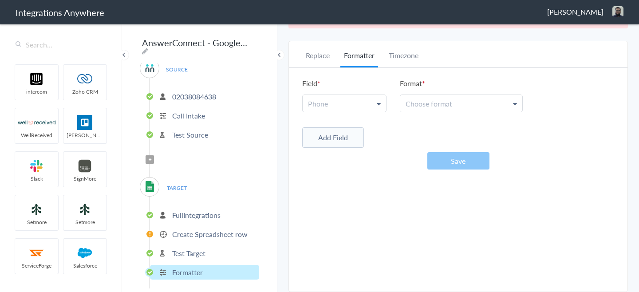
click at [375, 108] on link "Phone" at bounding box center [344, 103] width 83 height 17
click at [340, 145] on link "Phone" at bounding box center [344, 143] width 83 height 19
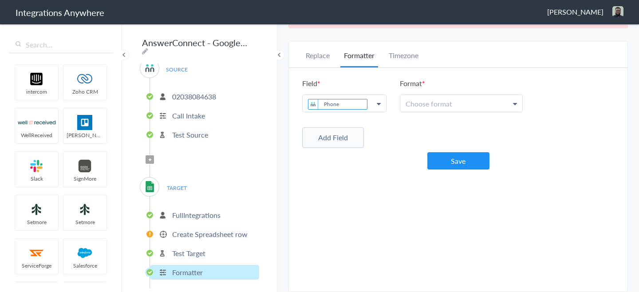
drag, startPoint x: 452, startPoint y: 106, endPoint x: 450, endPoint y: 110, distance: 4.8
click at [450, 110] on link "Choose format" at bounding box center [461, 103] width 122 height 17
click at [377, 159] on div "Field Phone Phone Phone Format Choose format (503) 213-4639 (National) +1(503) …" at bounding box center [458, 124] width 339 height 112
click at [450, 110] on link "Choose format" at bounding box center [461, 103] width 122 height 17
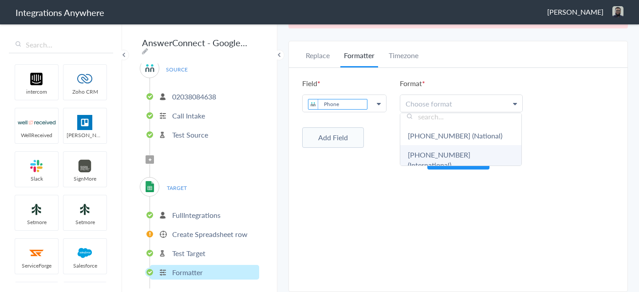
scroll to position [0, 0]
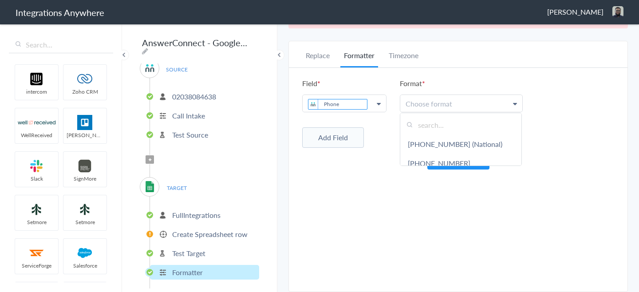
click at [319, 189] on div "Replace Formatter Timezone Timezone Asia/Kolkata (Source) UTC Asia/Kolkata (Sou…" at bounding box center [458, 166] width 339 height 233
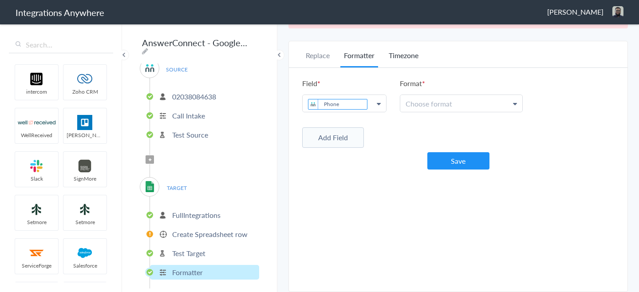
click at [406, 63] on li "Timezone" at bounding box center [403, 58] width 37 height 17
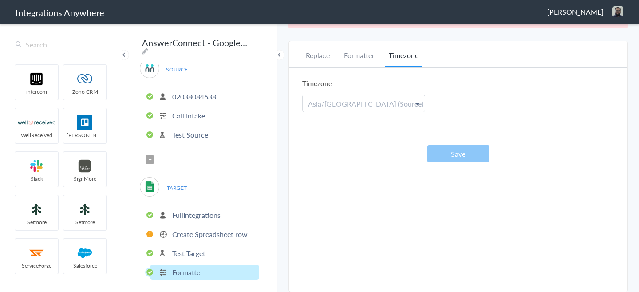
click at [364, 108] on span "Asia/Kolkata (Source)" at bounding box center [365, 104] width 115 height 10
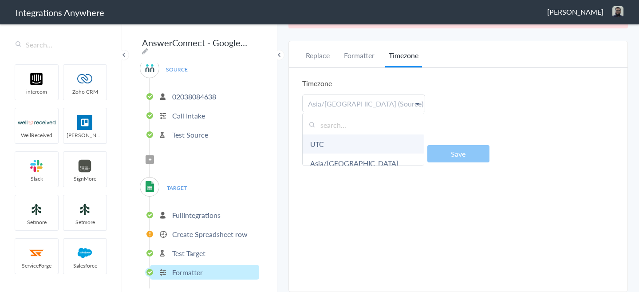
scroll to position [7, 0]
click at [365, 157] on link "Asia/Kolkata (Source)" at bounding box center [363, 160] width 121 height 29
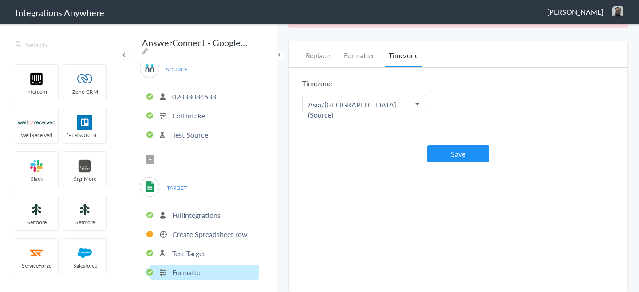
click at [397, 111] on link "Asia/Kolkata (Source) Asia/Kolkata (Source)" at bounding box center [364, 103] width 122 height 17
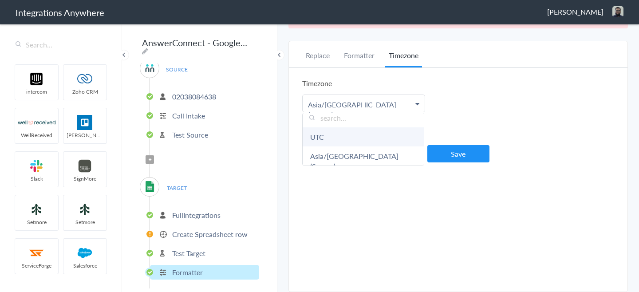
scroll to position [0, 0]
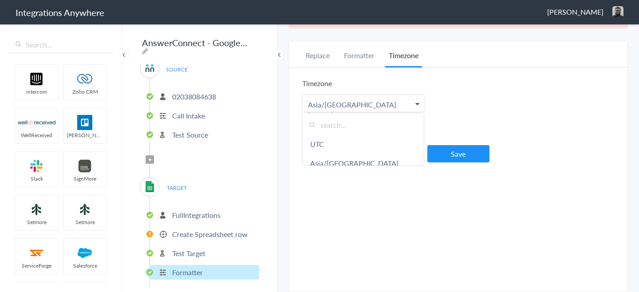
click at [403, 60] on li "Timezone" at bounding box center [403, 58] width 37 height 17
drag, startPoint x: 314, startPoint y: 59, endPoint x: 335, endPoint y: 62, distance: 21.0
click at [315, 61] on li "Replace" at bounding box center [317, 58] width 31 height 17
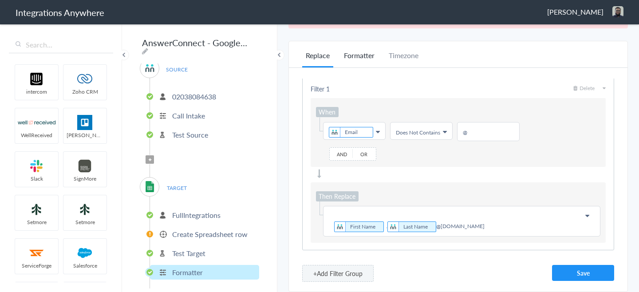
click at [366, 60] on li "Formatter" at bounding box center [359, 58] width 38 height 17
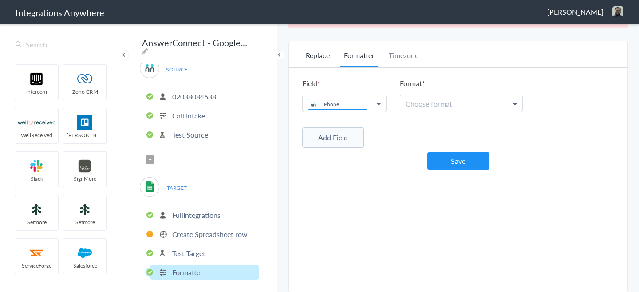
click at [325, 57] on li "Replace" at bounding box center [317, 58] width 31 height 17
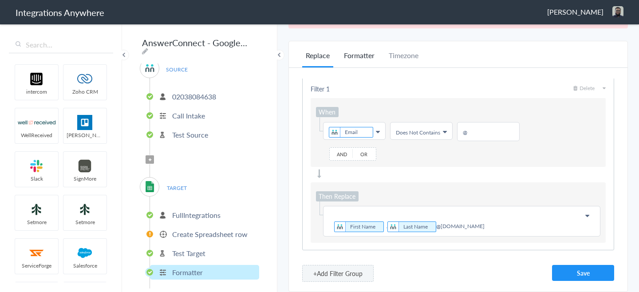
click at [362, 62] on li "Formatter" at bounding box center [359, 58] width 38 height 17
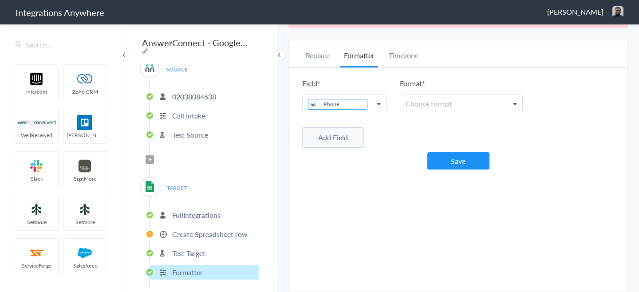
click at [450, 106] on span "Choose format" at bounding box center [429, 104] width 47 height 10
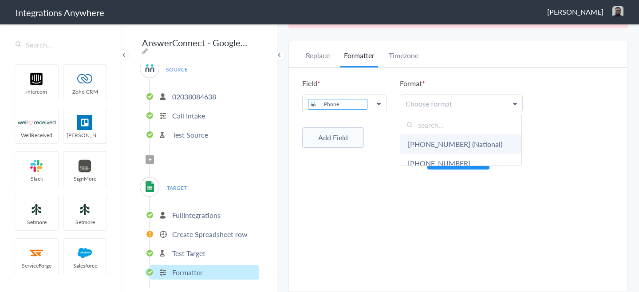
click at [441, 138] on link "[PHONE_NUMBER] (National)" at bounding box center [460, 143] width 121 height 19
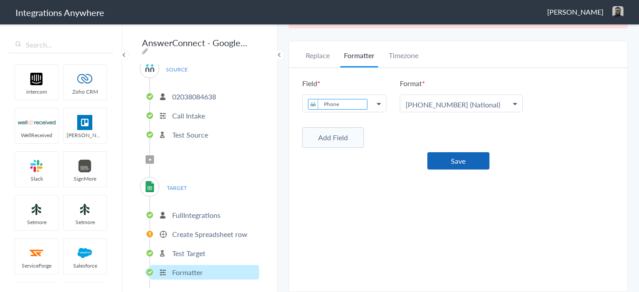
click at [444, 161] on button "Save" at bounding box center [458, 160] width 62 height 17
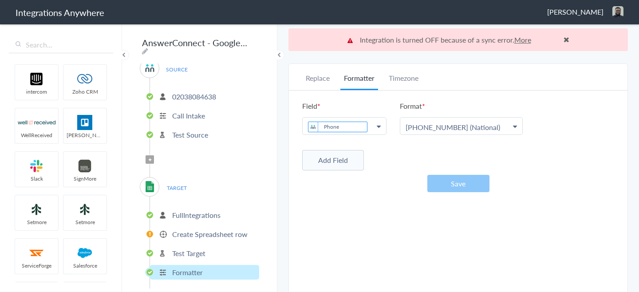
click at [197, 265] on li "Formatter" at bounding box center [204, 272] width 109 height 15
click at [222, 227] on li "Create Spreadsheet row" at bounding box center [204, 234] width 109 height 15
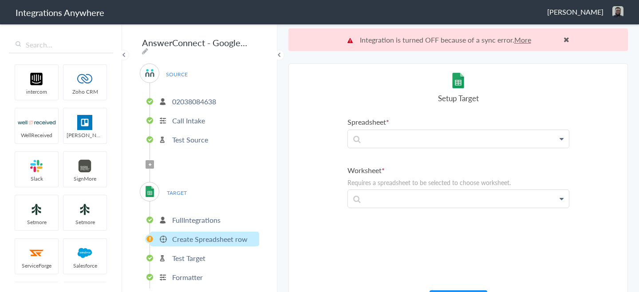
click at [583, 4] on header "Integrations Anywhere Irfan Humayun Logout Dashboard" at bounding box center [319, 12] width 639 height 24
click at [580, 5] on header "Integrations Anywhere Irfan Humayun Logout Dashboard" at bounding box center [319, 12] width 639 height 24
click at [578, 12] on span "Irfan Humayun" at bounding box center [575, 12] width 56 height 10
click at [605, 43] on li "Dashboard" at bounding box center [599, 45] width 61 height 13
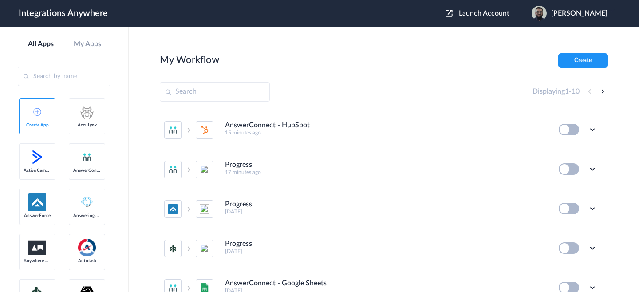
click at [510, 16] on span "Launch Account" at bounding box center [484, 13] width 51 height 7
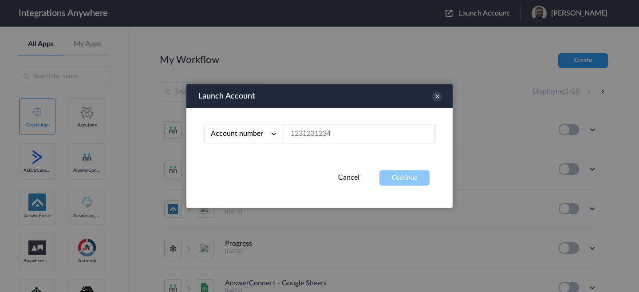
click at [482, 57] on div at bounding box center [319, 146] width 639 height 292
click at [441, 98] on icon at bounding box center [437, 97] width 10 height 10
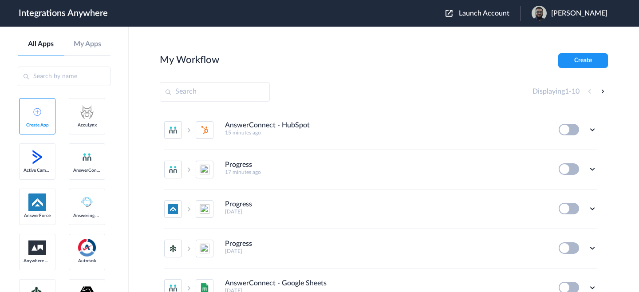
click at [494, 14] on span "Launch Account" at bounding box center [484, 13] width 51 height 7
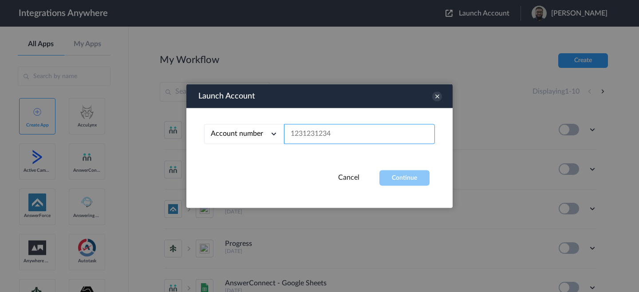
click at [353, 126] on input "text" at bounding box center [359, 134] width 151 height 20
paste input "02070849663"
type input "02070849663"
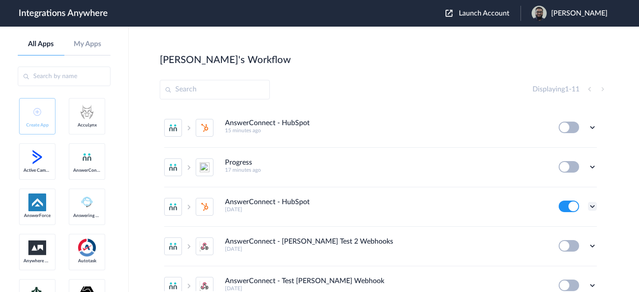
click at [590, 207] on icon at bounding box center [592, 206] width 9 height 9
click at [561, 224] on li "Edit" at bounding box center [568, 227] width 58 height 16
click at [568, 201] on button at bounding box center [569, 207] width 20 height 12
click at [588, 207] on icon at bounding box center [592, 206] width 9 height 9
click at [558, 260] on span "Delete" at bounding box center [565, 260] width 18 height 6
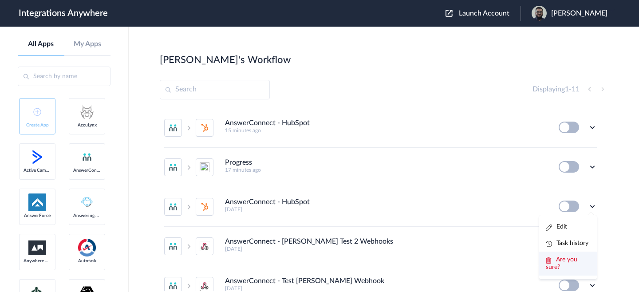
click at [553, 261] on span "Are you sure?" at bounding box center [562, 264] width 32 height 14
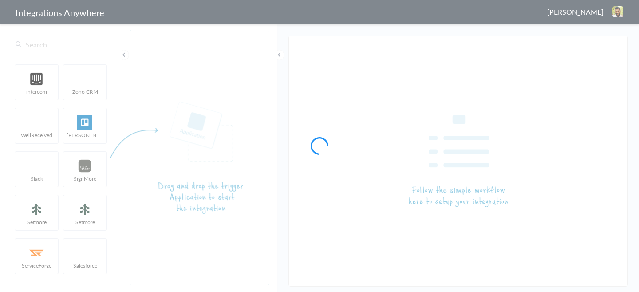
type input "AnswerConnect - HubSpot"
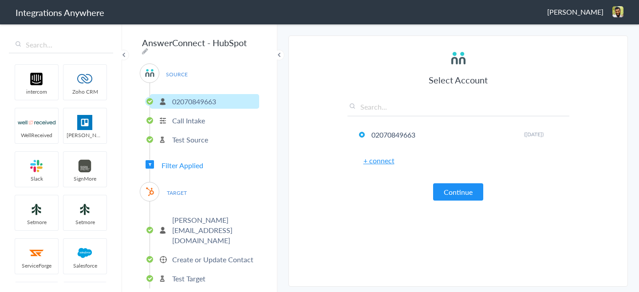
click at [179, 273] on p "Test Target" at bounding box center [188, 278] width 33 height 10
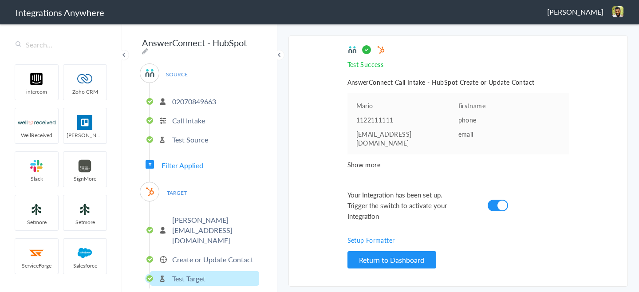
click at [360, 167] on div "Test Success Invalid data for email AnswerConnect Call Intake - HubSpot Create …" at bounding box center [459, 161] width 222 height 233
click at [367, 154] on div "Test Success Invalid data for email AnswerConnect Call Intake - HubSpot Create …" at bounding box center [459, 161] width 222 height 233
click at [366, 160] on span "Show more" at bounding box center [459, 164] width 222 height 9
click at [214, 254] on p "Create or Update Contact" at bounding box center [212, 259] width 81 height 10
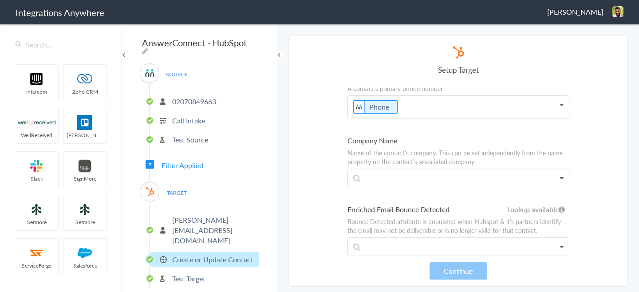
scroll to position [211, 0]
click at [400, 173] on p at bounding box center [458, 176] width 221 height 17
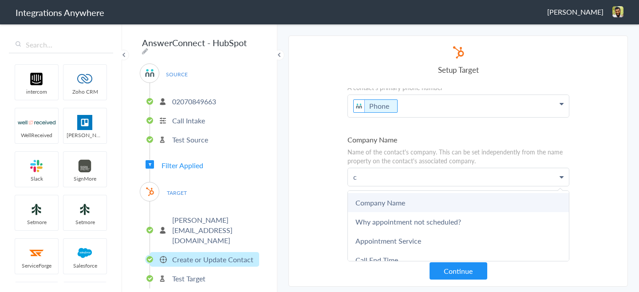
click at [393, 200] on link "Company Name" at bounding box center [458, 202] width 221 height 19
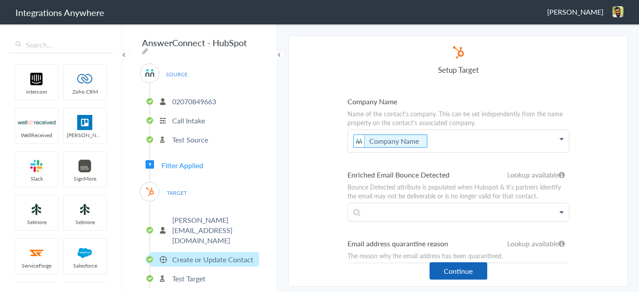
scroll to position [250, 0]
click at [465, 269] on button "Continue" at bounding box center [459, 270] width 58 height 17
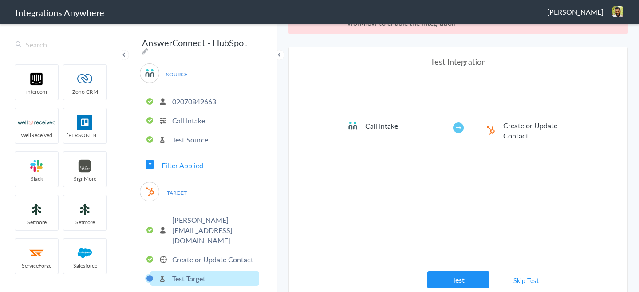
scroll to position [33, 0]
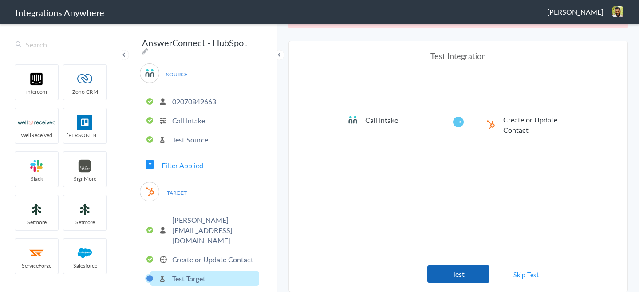
click at [451, 269] on button "Test" at bounding box center [458, 273] width 62 height 17
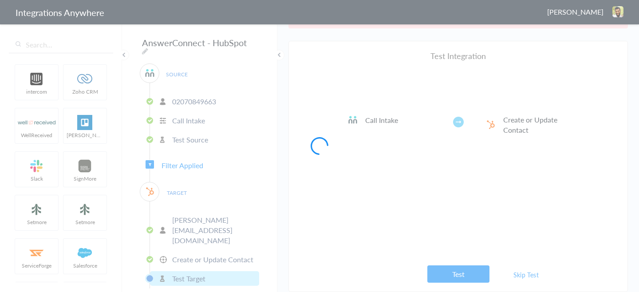
scroll to position [0, 0]
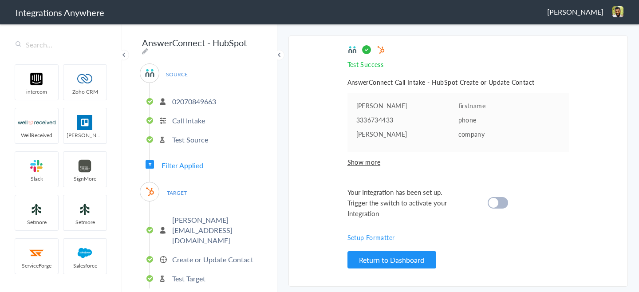
click at [234, 254] on p "Create or Update Contact" at bounding box center [212, 259] width 81 height 10
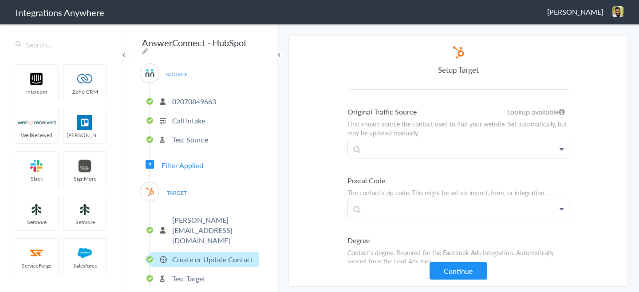
scroll to position [1553, 0]
click at [564, 145] on p at bounding box center [458, 147] width 221 height 17
drag, startPoint x: 565, startPoint y: 140, endPoint x: 565, endPoint y: 145, distance: 5.3
click at [565, 145] on p at bounding box center [458, 147] width 221 height 17
click at [599, 163] on section "Select Account 02070849663 Rename Delete ([DATE]) + connect Continue Setup Sour…" at bounding box center [458, 161] width 340 height 251
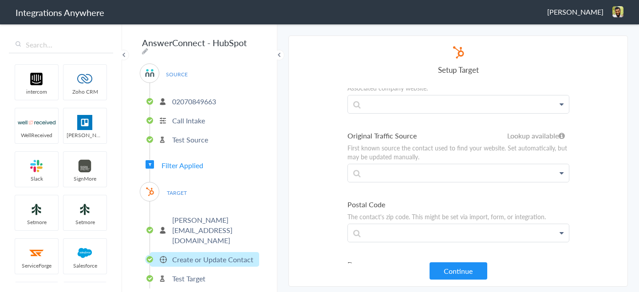
scroll to position [1535, 0]
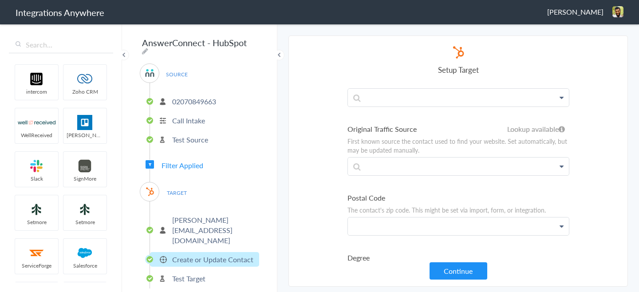
click at [562, 217] on p at bounding box center [458, 225] width 221 height 17
click at [563, 158] on p at bounding box center [458, 166] width 221 height 17
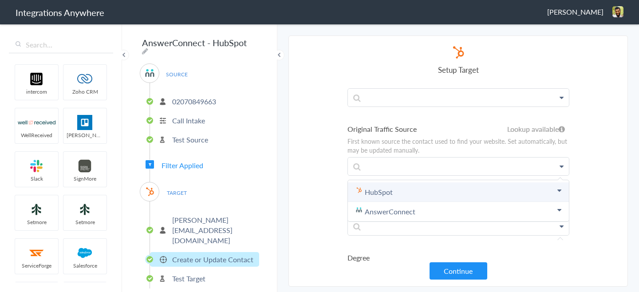
click at [557, 187] on icon at bounding box center [559, 190] width 4 height 7
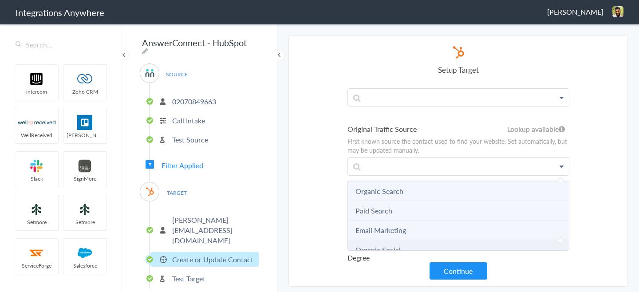
scroll to position [21, 0]
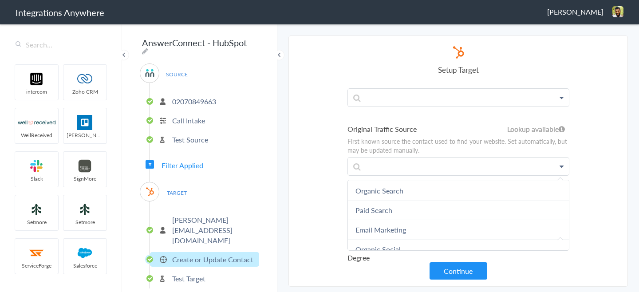
click at [332, 162] on section "Select Account 02070849663 Rename Delete ([DATE]) + connect Continue Setup Sour…" at bounding box center [458, 161] width 340 height 251
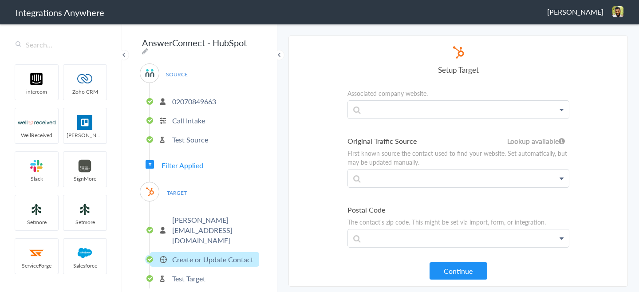
scroll to position [1526, 0]
click at [553, 166] on p at bounding box center [458, 174] width 221 height 17
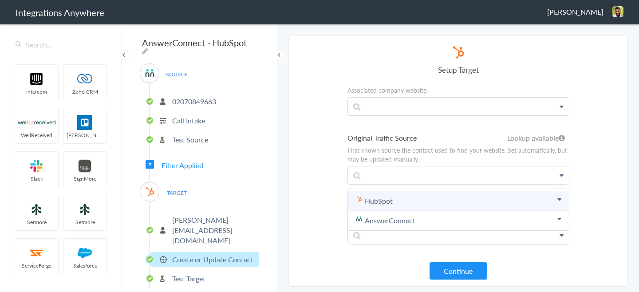
click at [487, 191] on link "HubSpot" at bounding box center [458, 201] width 221 height 20
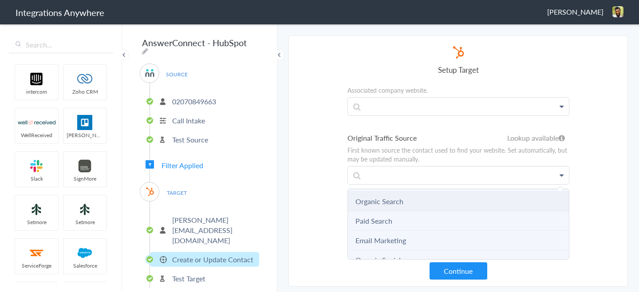
scroll to position [17, 0]
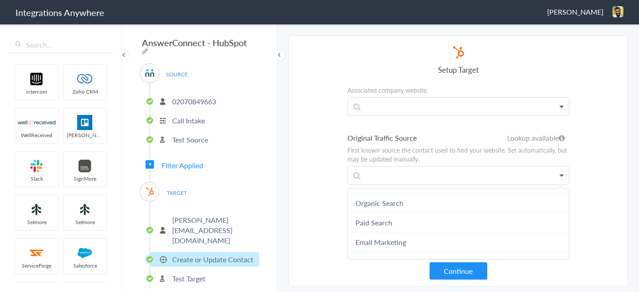
click at [419, 146] on p "First known source the contact used to find your website. Set automatically, bu…" at bounding box center [459, 155] width 222 height 18
click at [430, 169] on p at bounding box center [458, 176] width 221 height 17
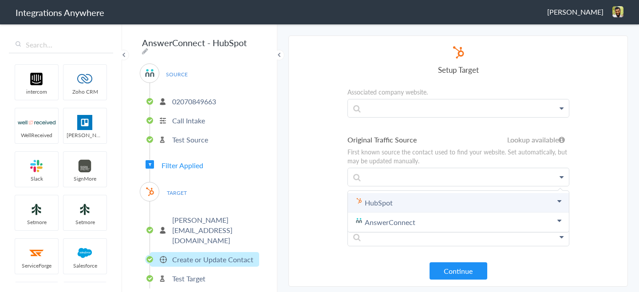
click at [476, 197] on link "HubSpot" at bounding box center [458, 203] width 221 height 20
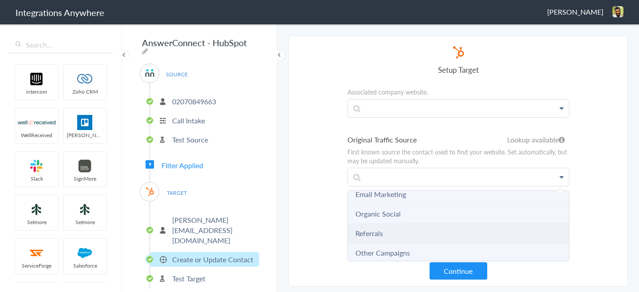
scroll to position [68, 0]
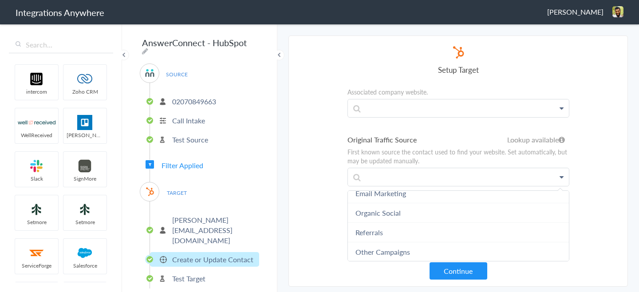
click at [304, 210] on section "Select Account 02070849663 Rename Delete ([DATE]) + connect Continue Setup Sour…" at bounding box center [458, 161] width 340 height 251
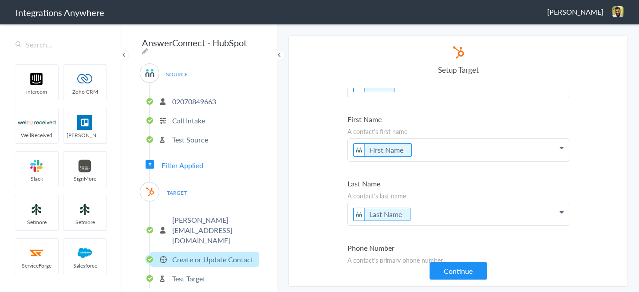
scroll to position [0, 0]
